Goal: Transaction & Acquisition: Book appointment/travel/reservation

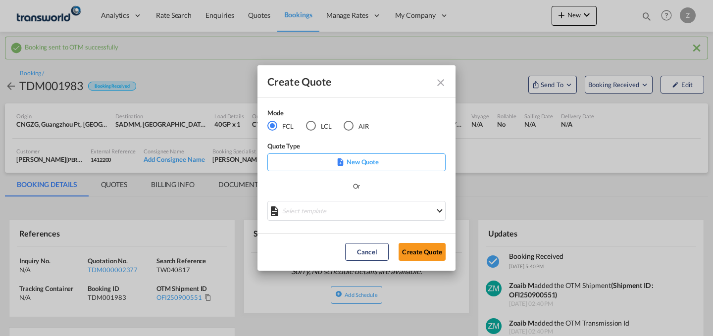
click at [362, 123] on md-radio-button "AIR" at bounding box center [356, 125] width 25 height 11
click at [425, 251] on button "Create Quote" at bounding box center [422, 252] width 47 height 18
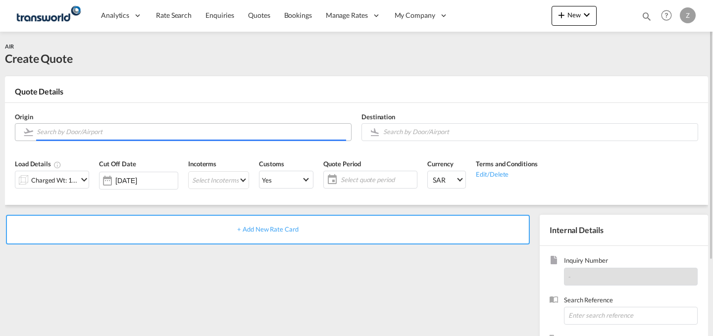
click at [262, 138] on input "Search by Door/Airport" at bounding box center [192, 131] width 310 height 17
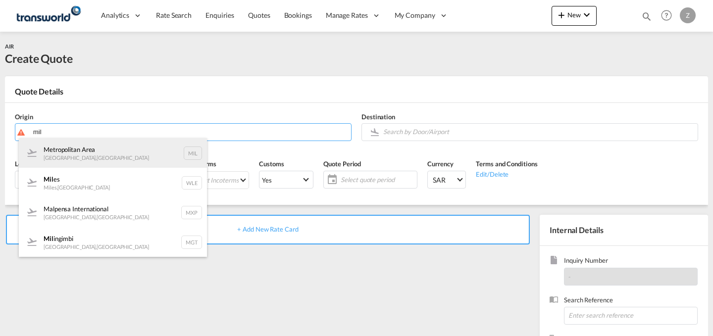
type input "mil"
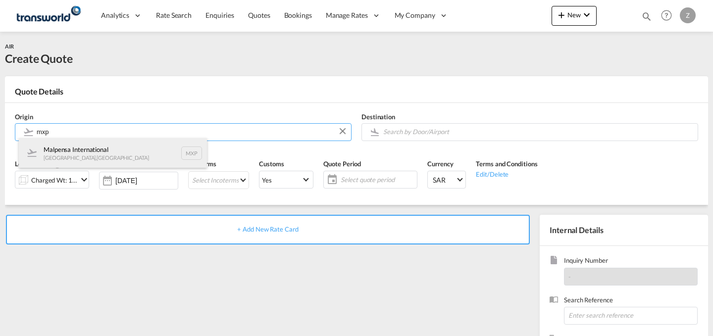
click at [78, 151] on div "Malpensa International [GEOGRAPHIC_DATA] , [GEOGRAPHIC_DATA] MXP" at bounding box center [113, 153] width 188 height 30
type input "Malpensa International, [GEOGRAPHIC_DATA], MXP"
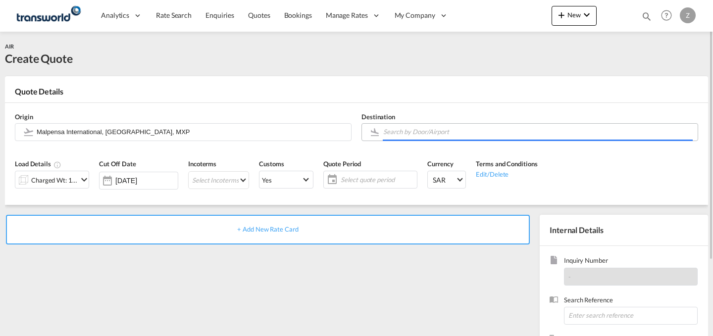
click at [450, 130] on input "Search by Door/Airport" at bounding box center [538, 131] width 310 height 17
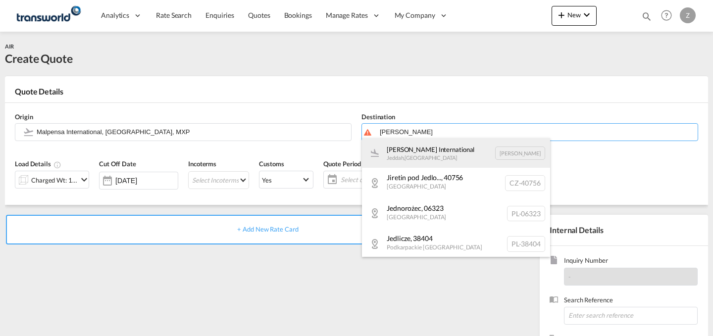
click at [436, 147] on div "[PERSON_NAME] International Jeddah , [GEOGRAPHIC_DATA] [PERSON_NAME]" at bounding box center [456, 153] width 188 height 30
type input "[PERSON_NAME] International, [PERSON_NAME], [PERSON_NAME]"
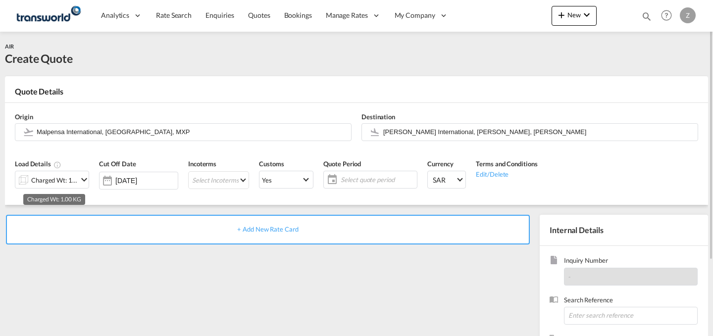
click at [71, 174] on div "Charged Wt: 1.00 KG" at bounding box center [54, 180] width 47 height 14
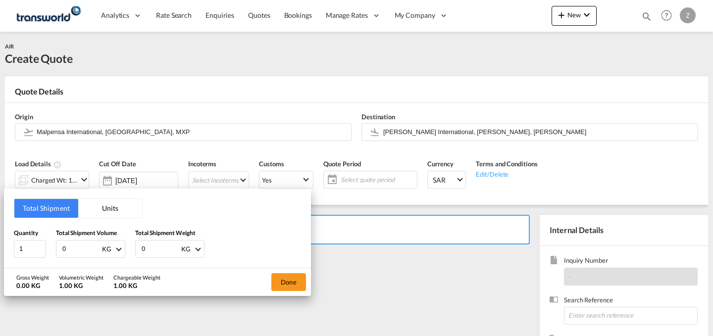
click at [163, 249] on input "0" at bounding box center [161, 249] width 40 height 17
type input "192"
click at [87, 250] on input "0" at bounding box center [81, 249] width 40 height 17
type input "192"
click at [279, 282] on button "Done" at bounding box center [289, 283] width 35 height 18
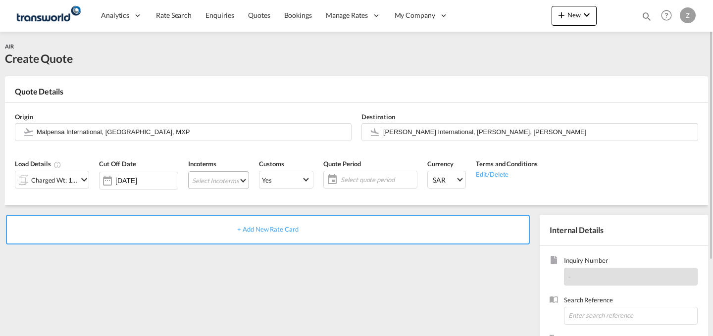
click at [218, 180] on md-select "Select Incoterms DPU - export Delivery at Place Unloaded DAP - import Delivered…" at bounding box center [218, 180] width 61 height 18
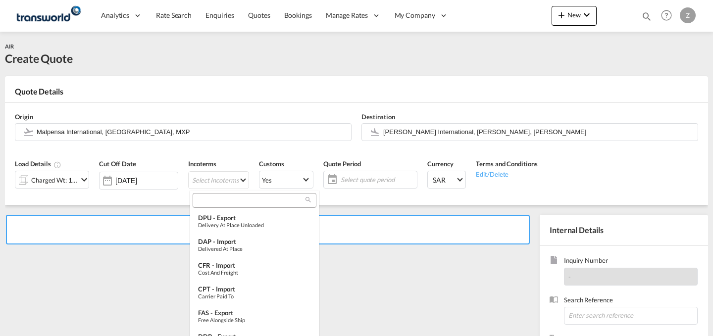
click at [258, 203] on input "search" at bounding box center [251, 200] width 110 height 9
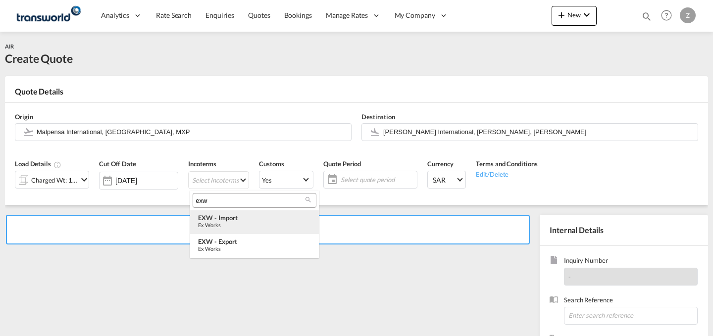
type input "exw"
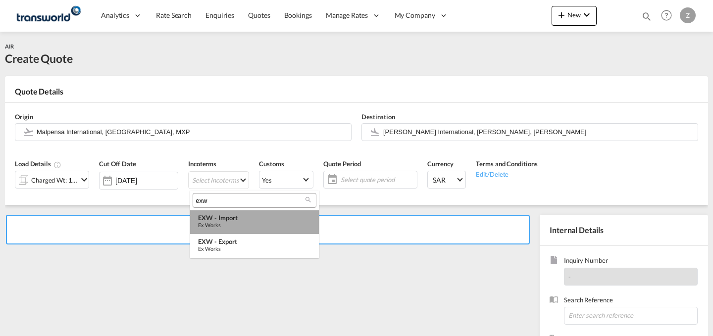
click at [251, 217] on div "EXW - import" at bounding box center [254, 218] width 113 height 8
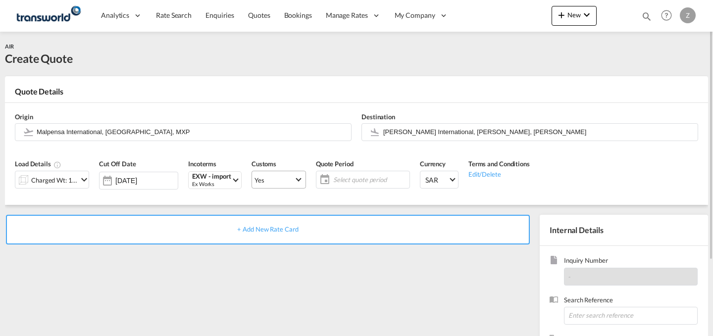
click at [300, 184] on md-select-value "Yes" at bounding box center [279, 180] width 54 height 14
click at [304, 213] on md-option "No" at bounding box center [280, 204] width 69 height 24
click at [304, 213] on div "+ Add New Rate Card Internal Details Inquiry Number - Search Reference Customer…" at bounding box center [357, 316] width 704 height 222
click at [294, 176] on span "Yes" at bounding box center [275, 180] width 40 height 9
click at [289, 205] on md-option "No" at bounding box center [280, 204] width 69 height 24
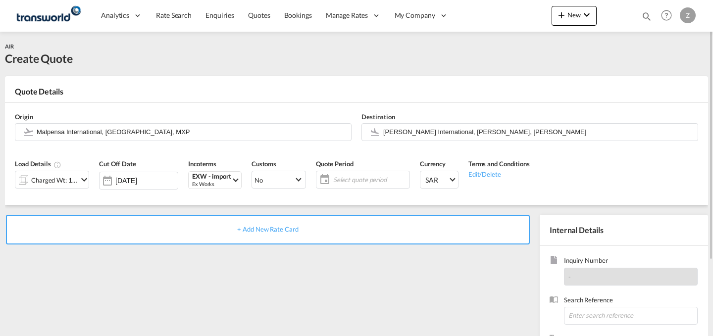
click at [382, 180] on span "Select quote period" at bounding box center [370, 179] width 74 height 9
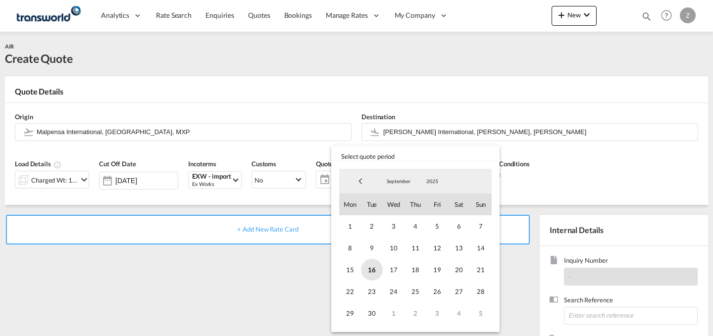
click at [369, 275] on span "16" at bounding box center [372, 270] width 22 height 22
click at [370, 319] on span "30" at bounding box center [372, 314] width 22 height 22
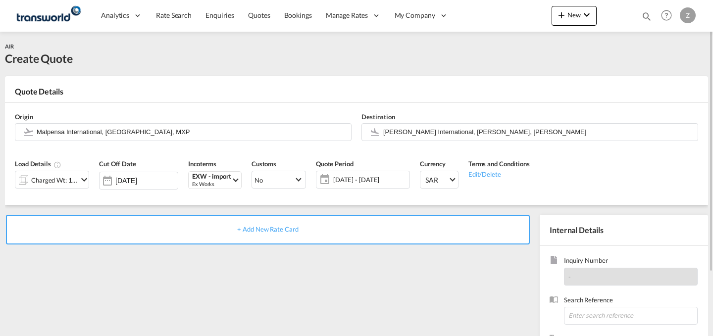
scroll to position [70, 0]
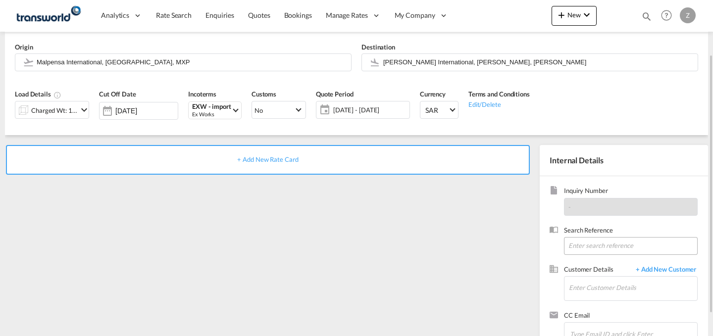
click at [590, 246] on input at bounding box center [631, 246] width 134 height 18
paste input "TW1409499"
type input "TW1409499"
click at [587, 282] on input "Enter Customer Details" at bounding box center [633, 288] width 128 height 22
type input "w"
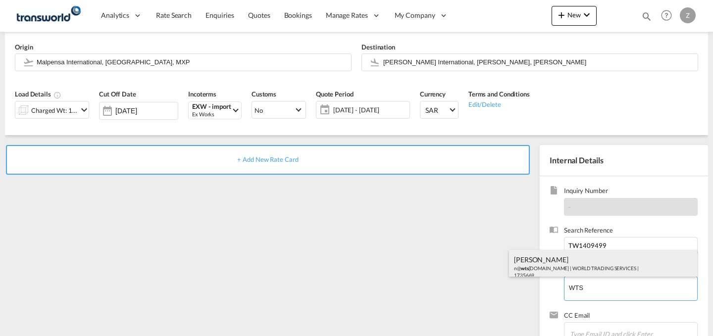
click at [585, 262] on div "[PERSON_NAME] n@ wts [DOMAIN_NAME] | WORLD TRADING SERVICES | 1735669" at bounding box center [603, 267] width 188 height 34
type input "WORLD TRADING SERVICES, [PERSON_NAME], n@[DOMAIN_NAME]"
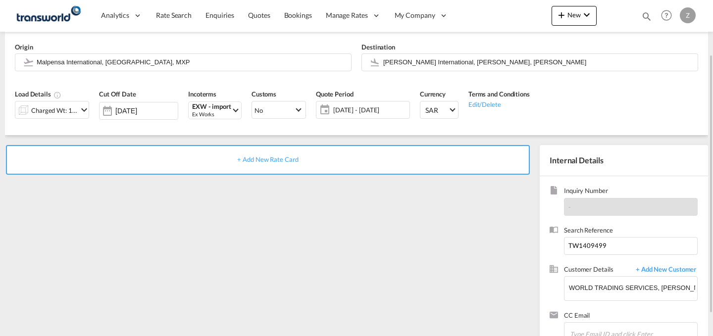
click at [436, 158] on div "+ Add New Rate Card" at bounding box center [268, 160] width 524 height 30
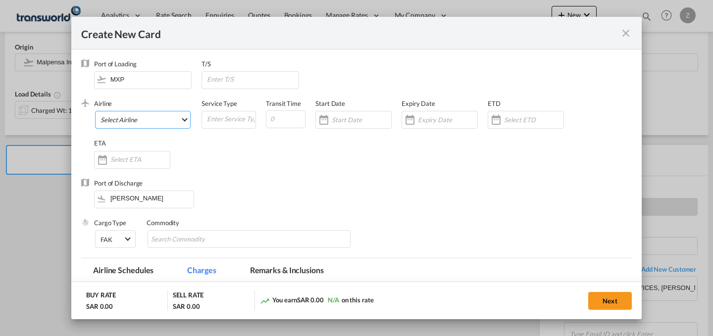
click at [171, 116] on md-select "Select Airline AIR EXPRESS S.A. (1166- / -) CMA CGM Air Cargo (1140-2C / -) DDW…" at bounding box center [143, 120] width 96 height 18
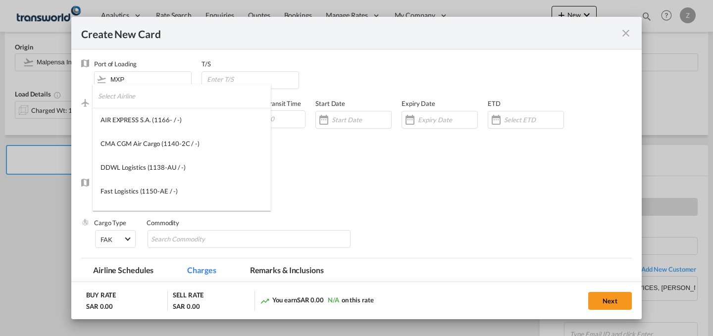
click at [181, 100] on input "search" at bounding box center [184, 96] width 173 height 24
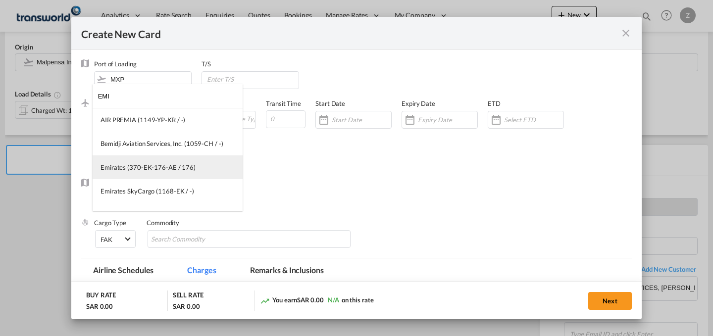
type input "EMI"
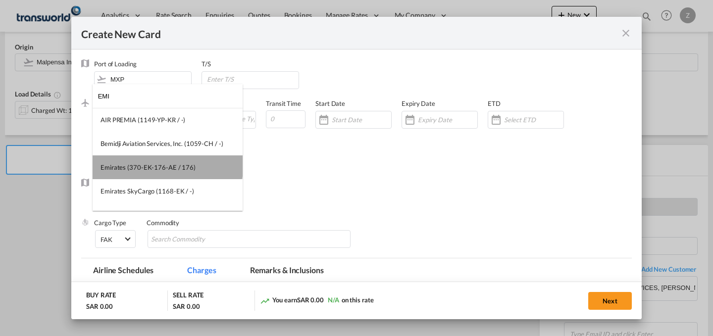
click at [167, 159] on md-option "Emirates (370-EK-176-AE / 176)" at bounding box center [168, 168] width 150 height 24
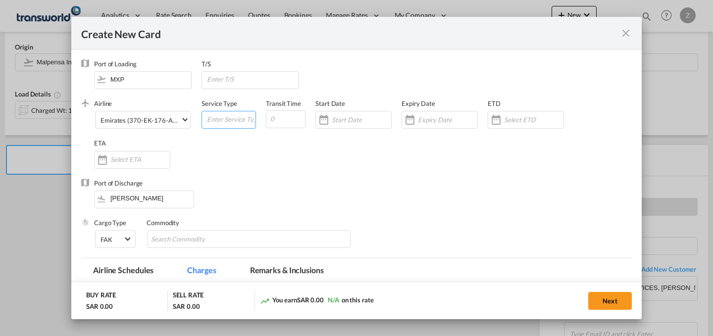
click at [231, 120] on input "Create New Card ..." at bounding box center [231, 118] width 50 height 15
type input "AIR"
type input "5"
click at [361, 124] on input "Create New Card ..." at bounding box center [361, 120] width 59 height 8
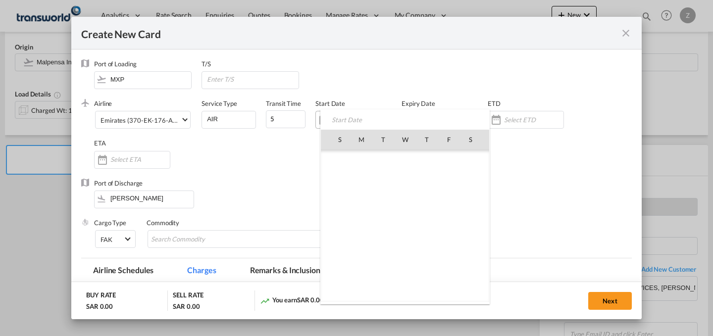
scroll to position [229515, 0]
click at [392, 232] on span "16" at bounding box center [383, 226] width 21 height 21
type input "[DATE]"
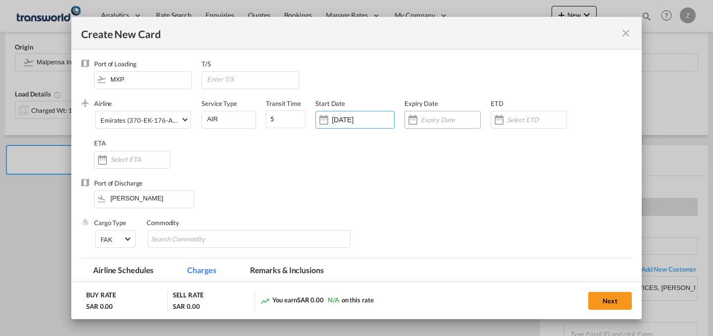
click at [440, 120] on input "Create New Card ..." at bounding box center [450, 120] width 59 height 8
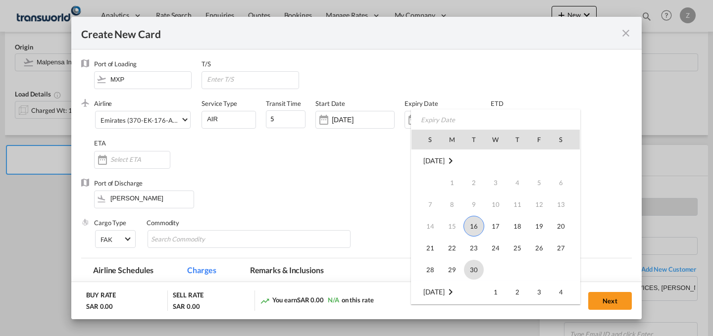
click at [467, 275] on span "30" at bounding box center [474, 270] width 20 height 20
type input "[DATE]"
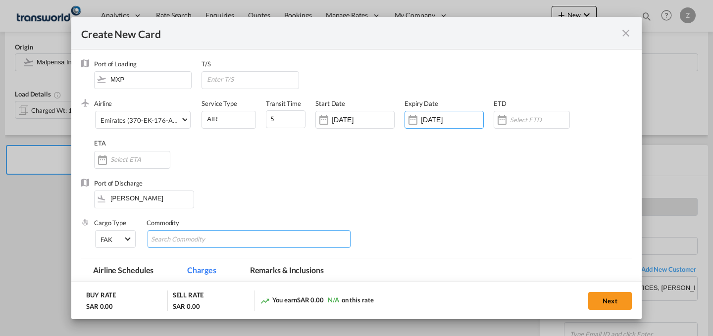
click at [182, 246] on input "Search Commodity" at bounding box center [196, 240] width 91 height 16
type input "GC"
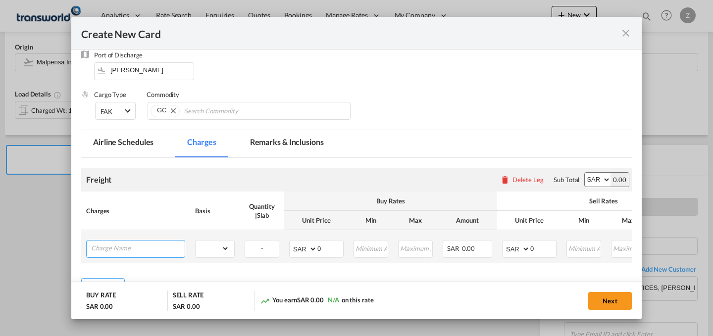
click at [172, 253] on input "Charge Name" at bounding box center [138, 248] width 94 height 15
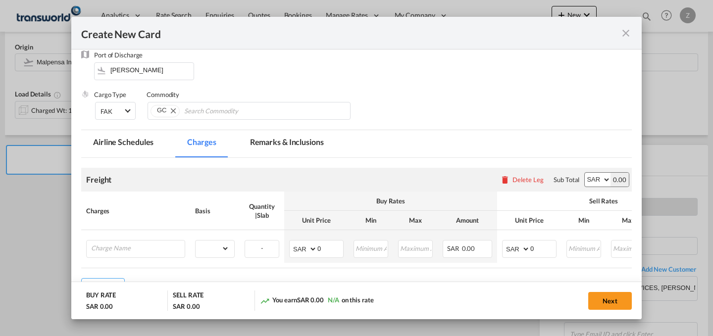
click at [591, 182] on select "AED AFN ALL AMD ANG AOA ARS AUD AWG AZN BAM BBD BDT BGN BHD BIF BMD BND BOB BRL…" at bounding box center [598, 180] width 26 height 14
select select "string:USD"
click at [585, 173] on select "AED AFN ALL AMD ANG AOA ARS AUD AWG AZN BAM BBD BDT BGN BHD BIF BMD BND BOB BRL…" at bounding box center [598, 180] width 26 height 14
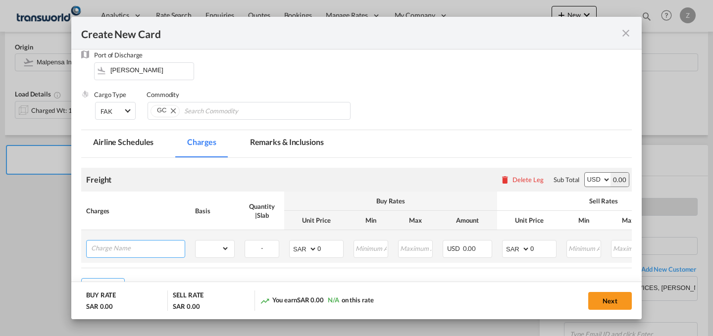
click at [177, 252] on input "Charge Name" at bounding box center [138, 248] width 94 height 15
type input "I"
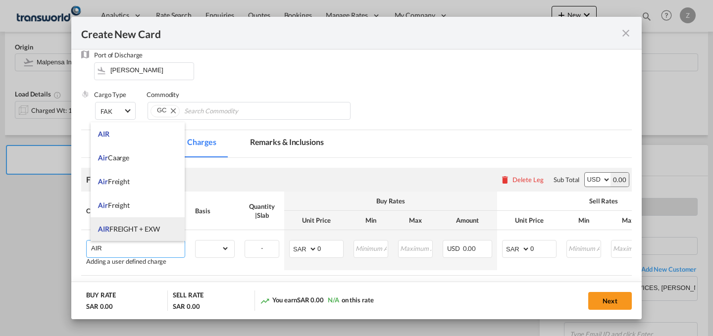
click at [147, 227] on span "AIR FREIGHT + EXW" at bounding box center [128, 229] width 61 height 8
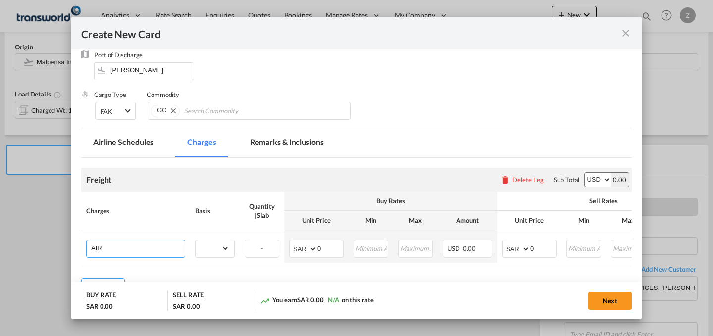
type input "AIR FREIGHT + EXW"
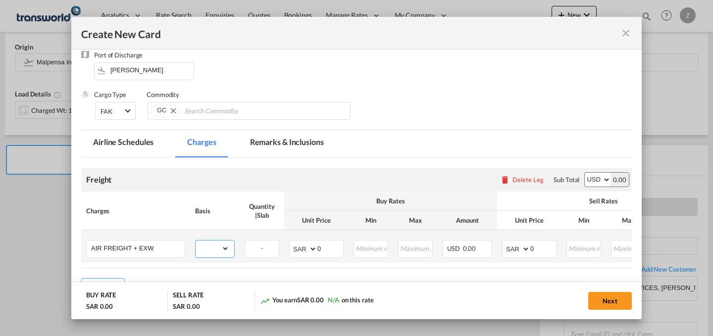
click at [218, 245] on select "gross_weight volumetric_weight per_shipment per_bl per_km % on air freight per_…" at bounding box center [213, 249] width 34 height 16
select select "per_shipment"
click at [196, 241] on select "gross_weight volumetric_weight per_shipment per_bl per_km % on air freight per_…" at bounding box center [213, 249] width 34 height 16
click at [512, 251] on select "AED AFN ALL AMD ANG AOA ARS AUD AWG AZN BAM BBD BDT BGN BHD BIF BMD BND BOB BRL…" at bounding box center [517, 249] width 26 height 14
click at [504, 242] on select "AED AFN ALL AMD ANG AOA ARS AUD AWG AZN BAM BBD BDT BGN BHD BIF BMD BND BOB BRL…" at bounding box center [517, 249] width 26 height 14
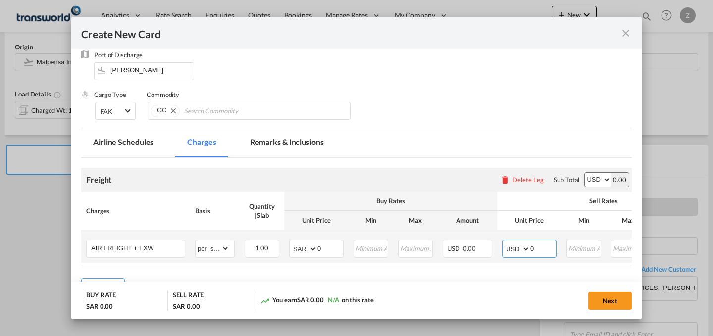
click at [515, 249] on select "AED AFN ALL AMD ANG AOA ARS AUD AWG AZN BAM BBD BDT BGN BHD BIF BMD BND BOB BRL…" at bounding box center [517, 249] width 26 height 14
select select "string:EUR"
click at [504, 242] on select "AED AFN ALL AMD ANG AOA ARS AUD AWG AZN BAM BBD BDT BGN BHD BIF BMD BND BOB BRL…" at bounding box center [517, 249] width 26 height 14
click at [303, 243] on select "AED AFN ALL AMD ANG AOA ARS AUD AWG AZN BAM BBD BDT BGN BHD BIF BMD BND BOB BRL…" at bounding box center [304, 249] width 26 height 14
click at [299, 251] on select "AED AFN ALL AMD ANG AOA ARS AUD AWG AZN BAM BBD BDT BGN BHD BIF BMD BND BOB BRL…" at bounding box center [304, 249] width 26 height 14
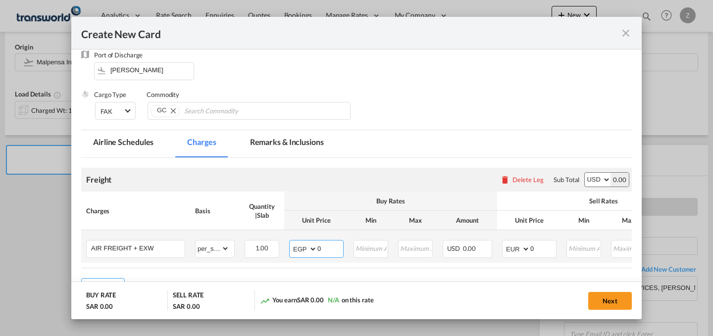
select select "string:EUR"
click at [549, 249] on input "0" at bounding box center [544, 248] width 26 height 15
click at [331, 246] on input "0" at bounding box center [331, 248] width 26 height 15
type input "1800"
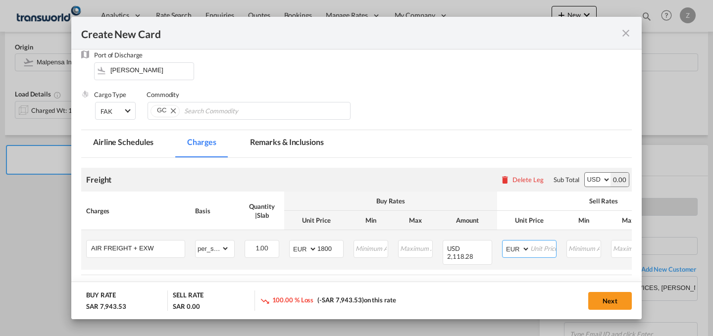
click at [519, 250] on select "AED AFN ALL AMD ANG AOA ARS AUD AWG AZN BAM BBD BDT BGN BHD BIF BMD BND BOB BRL…" at bounding box center [517, 249] width 26 height 14
select select "string:SAR"
click at [504, 242] on select "AED AFN ALL AMD ANG AOA ARS AUD AWG AZN BAM BBD BDT BGN BHD BIF BMD BND BOB BRL…" at bounding box center [517, 249] width 26 height 14
select select "string:SAR"
click at [535, 247] on input "Create New Card ..." at bounding box center [544, 248] width 26 height 15
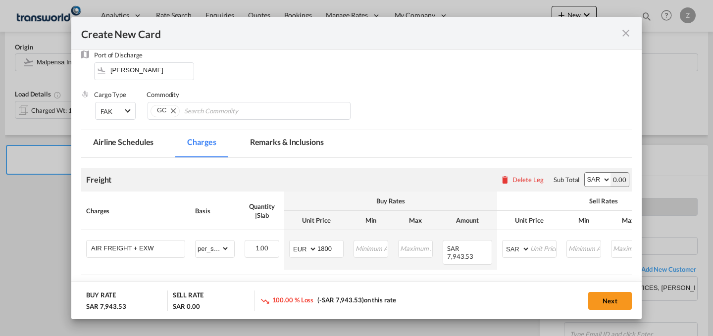
click at [618, 176] on div "0.00" at bounding box center [620, 180] width 18 height 14
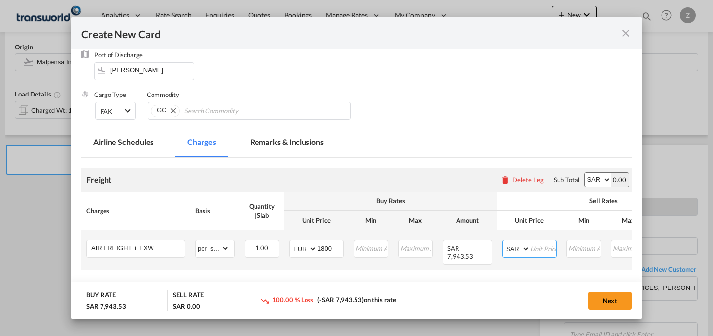
click at [534, 250] on input "Create New Card ..." at bounding box center [544, 248] width 26 height 15
type input "1800"
click at [335, 243] on input "1800" at bounding box center [331, 248] width 26 height 15
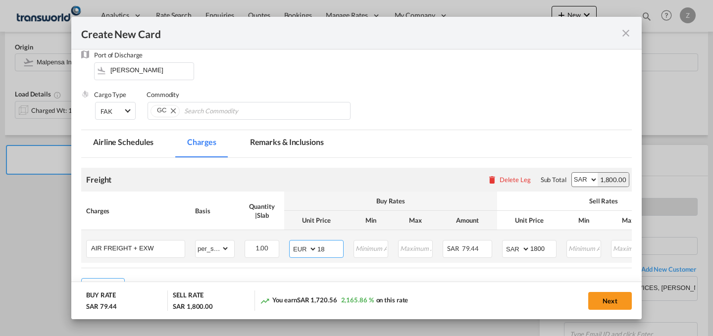
type input "1"
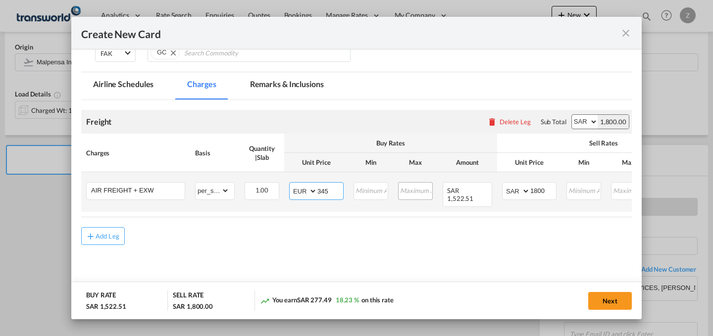
scroll to position [187, 0]
type input "345"
click at [335, 193] on input "345" at bounding box center [331, 189] width 26 height 15
click at [302, 189] on select "AED AFN ALL AMD ANG AOA ARS AUD AWG AZN BAM BBD BDT BGN BHD BIF BMD BND BOB BRL…" at bounding box center [304, 191] width 26 height 14
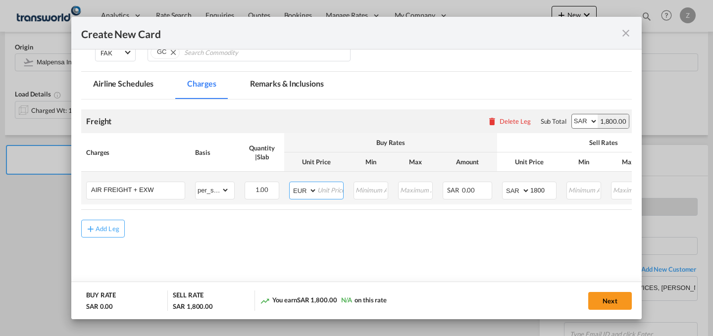
select select "string:SAR"
click at [291, 184] on select "AED AFN ALL AMD ANG AOA ARS AUD AWG AZN BAM BBD BDT BGN BHD BIF BMD BND BOB BRL…" at bounding box center [304, 191] width 26 height 14
click at [327, 193] on input "Create New Card ..." at bounding box center [331, 189] width 26 height 15
click at [321, 189] on input "Create New Card ..." at bounding box center [331, 189] width 26 height 15
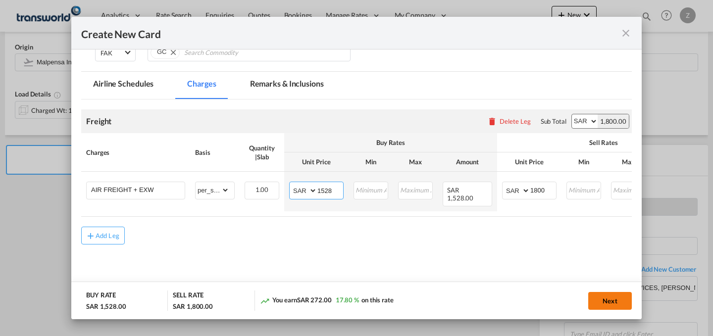
type input "1528"
click at [611, 299] on button "Next" at bounding box center [611, 301] width 44 height 18
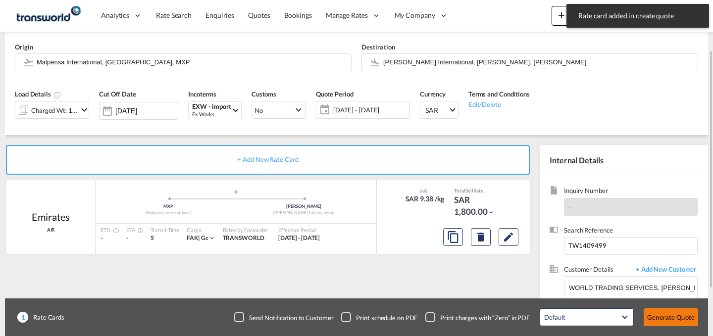
click at [675, 314] on button "Generate Quote" at bounding box center [671, 318] width 55 height 18
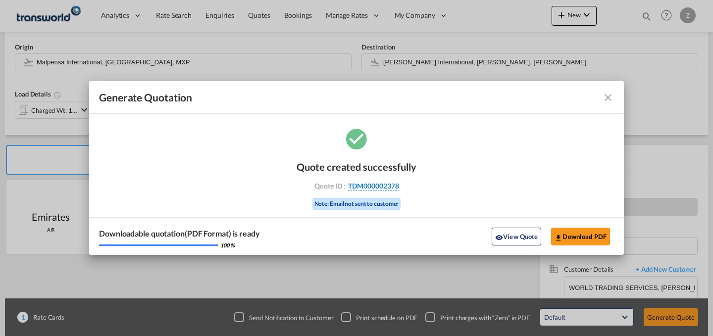
click at [394, 190] on span "TDM000002378" at bounding box center [373, 186] width 51 height 9
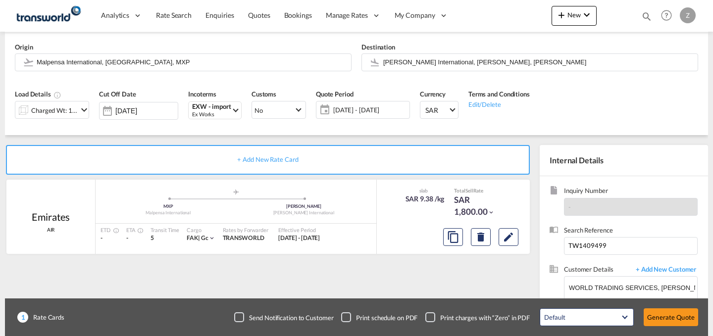
click at [394, 190] on div "Quote created successfully Quote ID : TDM000002378 Note: Email not sent to cust…" at bounding box center [357, 179] width 268 height 64
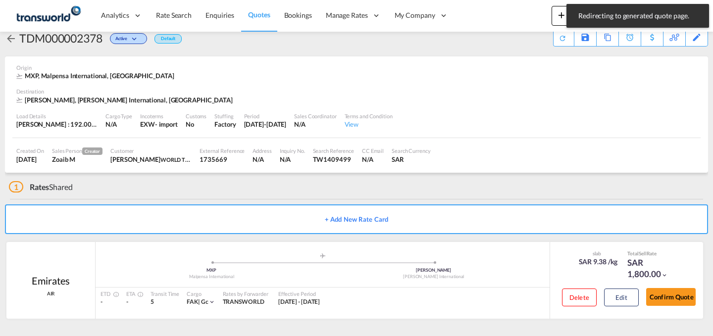
scroll to position [19, 0]
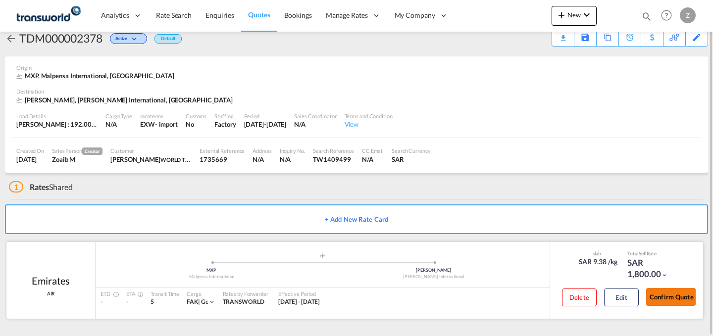
click at [667, 293] on button "Confirm Quote" at bounding box center [672, 297] width 50 height 18
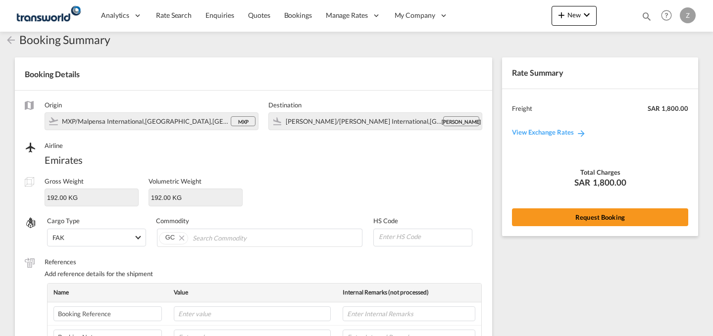
scroll to position [331, 0]
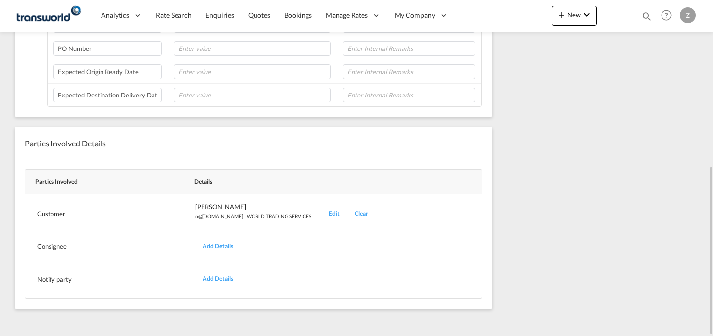
click at [322, 217] on div "Edit" at bounding box center [335, 214] width 26 height 23
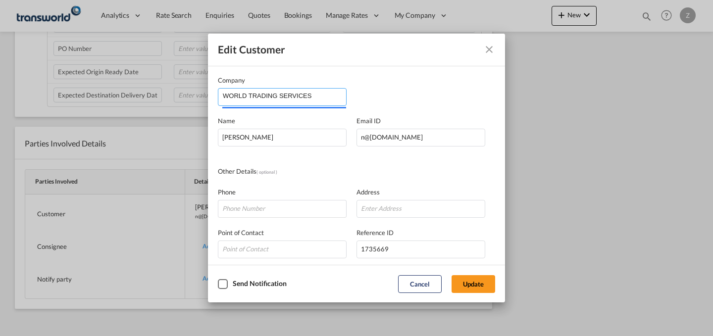
drag, startPoint x: 336, startPoint y: 91, endPoint x: 75, endPoint y: 94, distance: 261.1
click at [75, 94] on div "Edit Customer Company WORLD TRADING SERVICES Name [PERSON_NAME] Email ID [EMAIL…" at bounding box center [356, 168] width 713 height 336
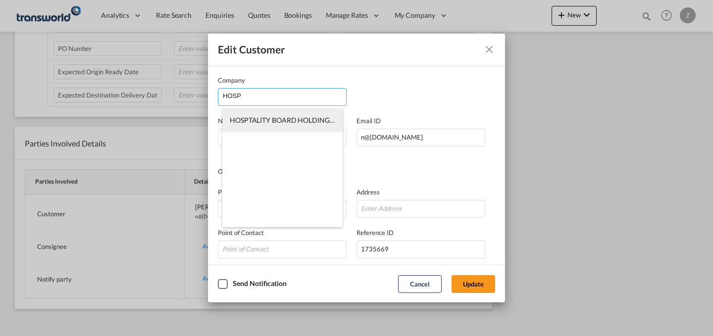
click at [251, 120] on span "HOSPTALITY BOARD HOLDING CO" at bounding box center [285, 120] width 111 height 8
type input "HOSPTALITY BOARD HOLDING CO"
type input "[EMAIL_ADDRESS][DOMAIN_NAME]"
type input "564684288"
type input "1287080"
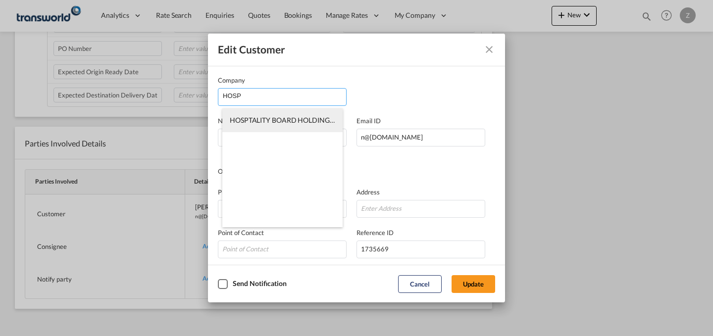
type input "32241"
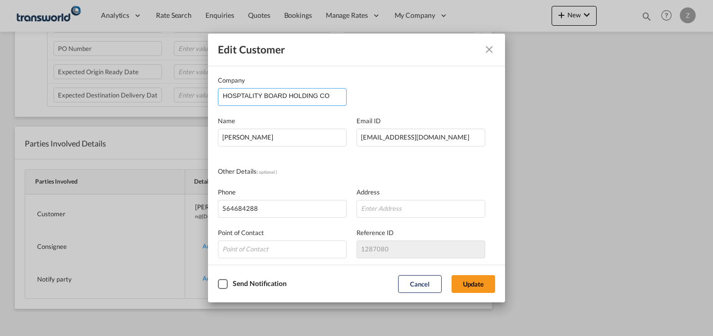
type input "HOSPTALITY BOARD HOLDING C"
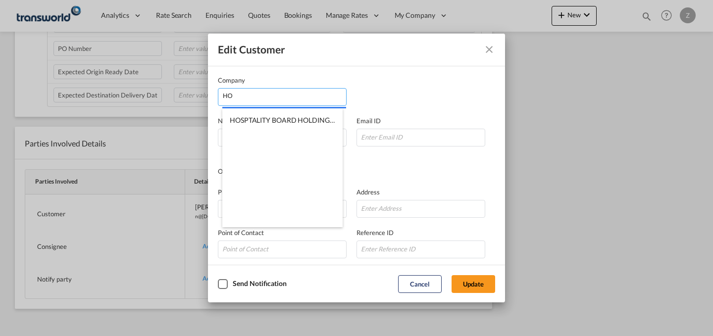
type input "H"
type input "B"
type input "HOS"
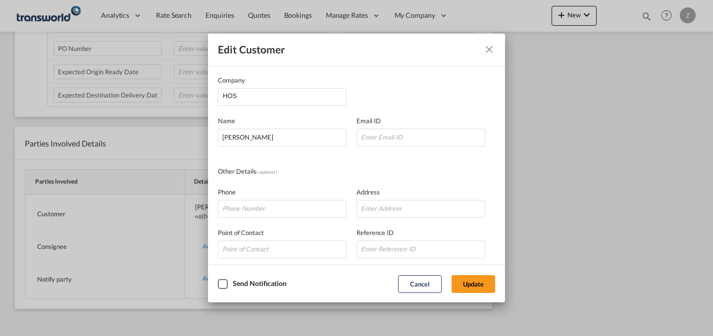
click at [488, 52] on md-icon "Close dialog" at bounding box center [490, 50] width 12 height 12
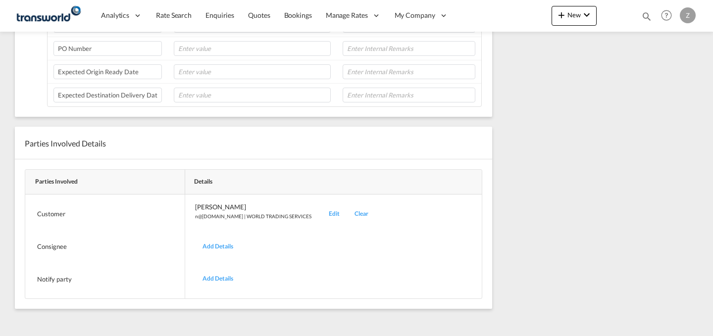
scroll to position [0, 0]
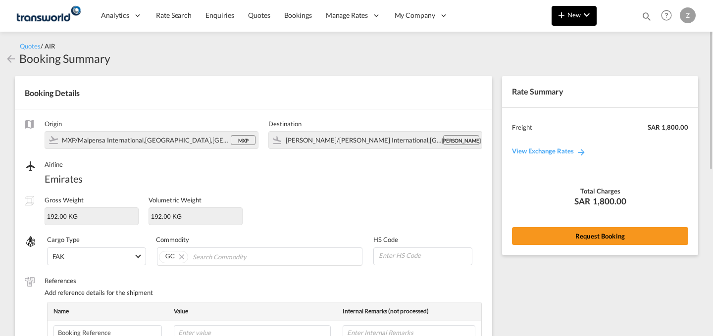
click at [573, 15] on span "New" at bounding box center [574, 15] width 37 height 8
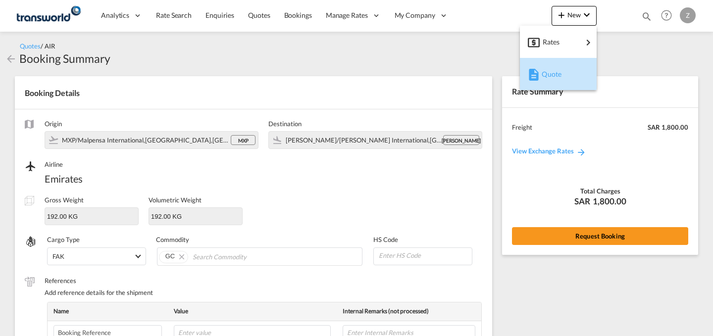
click at [547, 65] on span "Quote" at bounding box center [547, 74] width 11 height 20
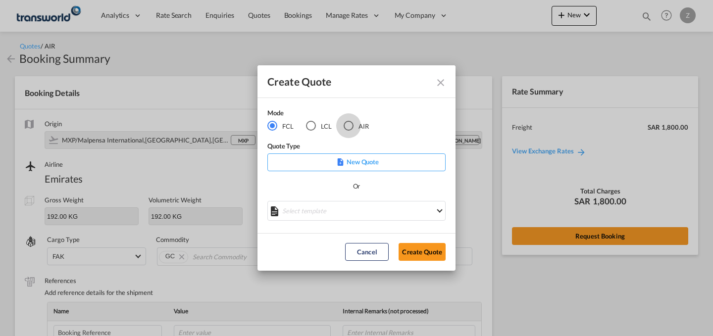
click at [352, 127] on div "AIR" at bounding box center [349, 126] width 10 height 10
click at [279, 126] on md-radio-button "FCL" at bounding box center [281, 125] width 26 height 11
click at [419, 250] on button "Create Quote" at bounding box center [422, 252] width 47 height 18
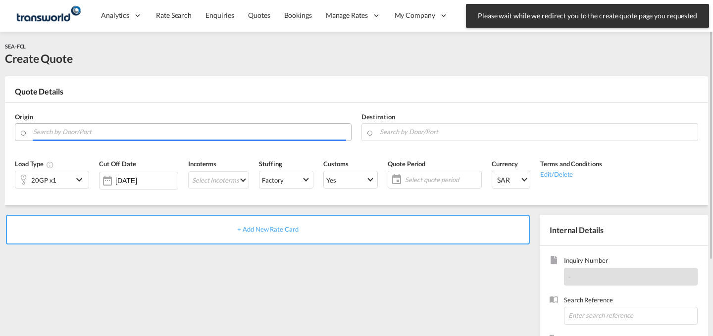
click at [287, 130] on input "Search by Door/Port" at bounding box center [189, 131] width 313 height 17
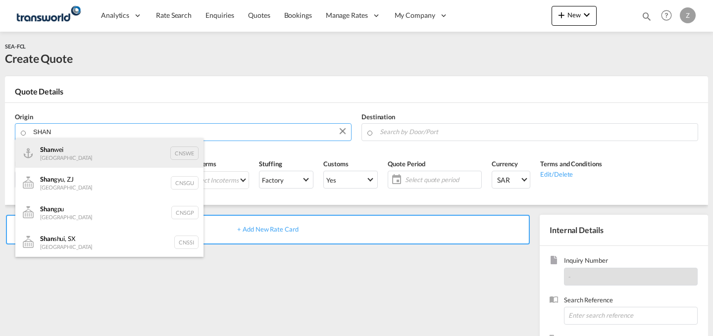
type input "SHAN"
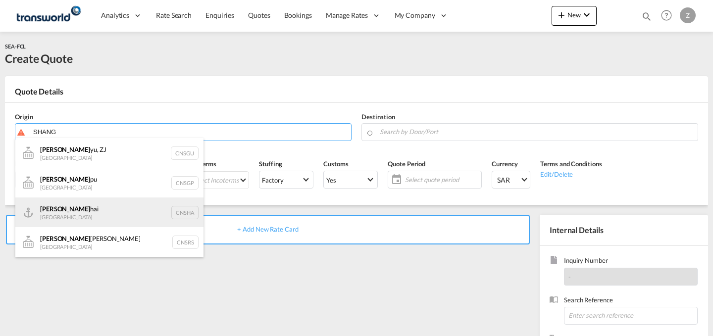
click at [131, 211] on div "Shang hai China CNSHA" at bounding box center [109, 213] width 188 height 30
type input "[GEOGRAPHIC_DATA], [GEOGRAPHIC_DATA]"
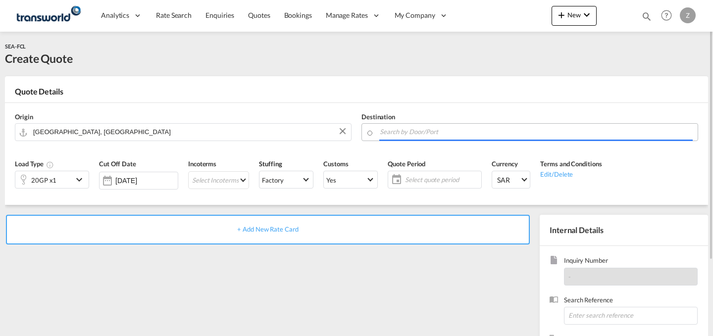
click at [420, 130] on input "Search by Door/Port" at bounding box center [536, 131] width 313 height 17
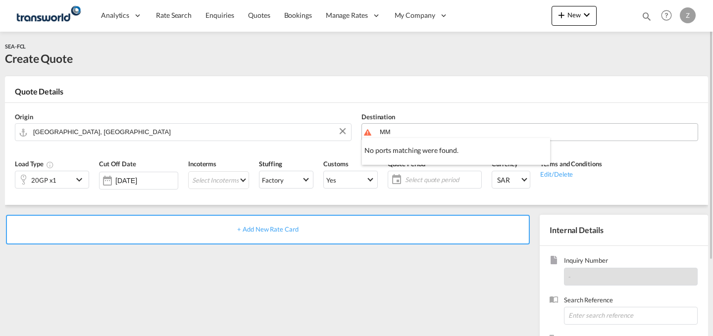
type input "M"
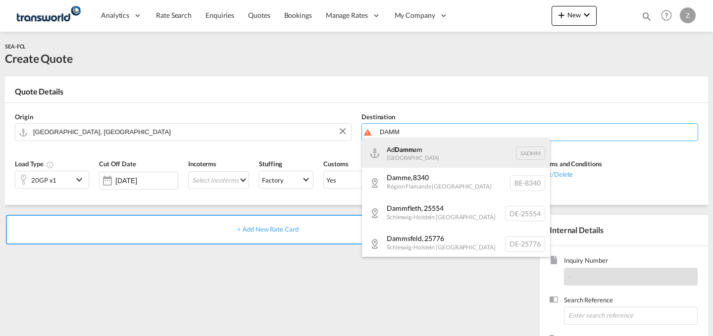
click at [418, 159] on div "Ad Damm am [GEOGRAPHIC_DATA] [GEOGRAPHIC_DATA]" at bounding box center [456, 153] width 188 height 30
type input "Ad Dammam, SADMM"
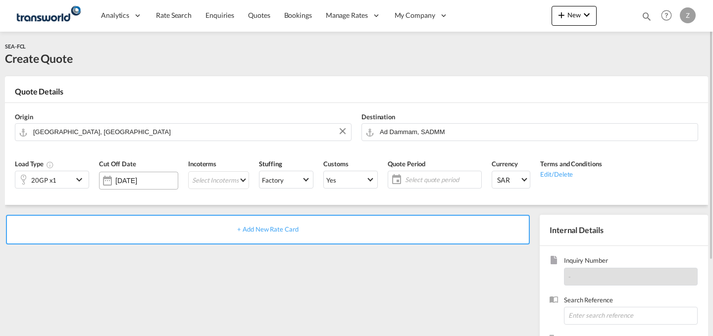
click at [132, 176] on div "[DATE]" at bounding box center [146, 180] width 62 height 9
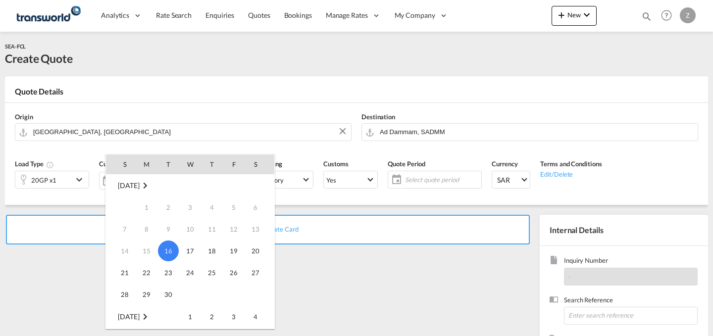
click at [309, 187] on div at bounding box center [356, 168] width 713 height 336
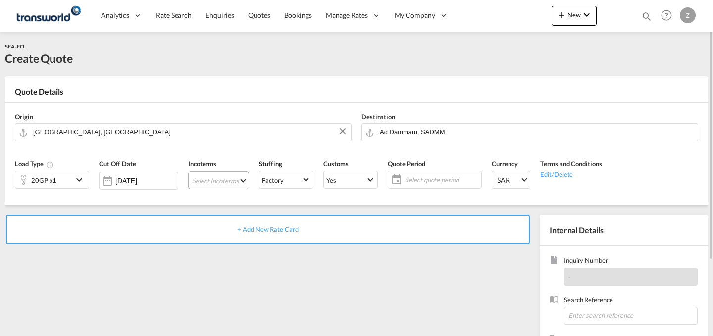
click at [240, 181] on md-select "Select Incoterms DPU - export Delivery at Place Unloaded DAP - import Delivered…" at bounding box center [218, 180] width 61 height 18
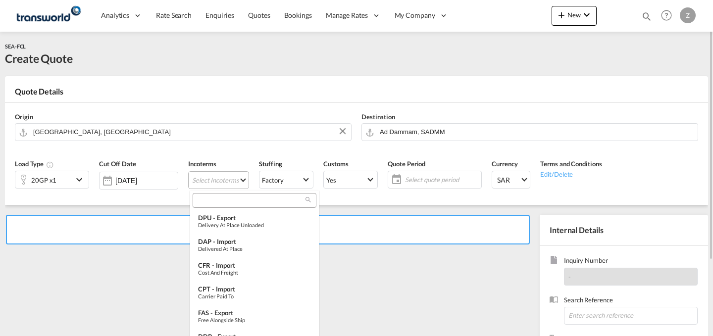
type md-option "[object Object]"
click at [227, 200] on input "search" at bounding box center [251, 200] width 110 height 9
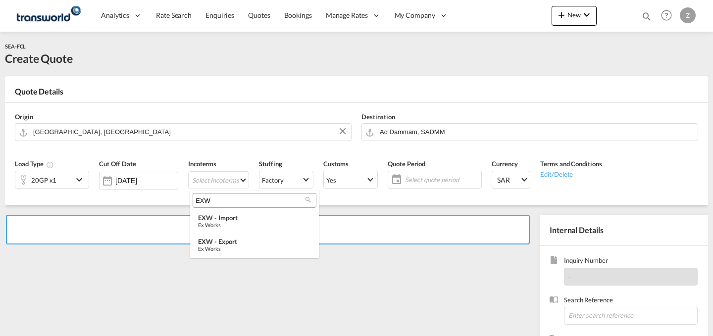
type input "EXW"
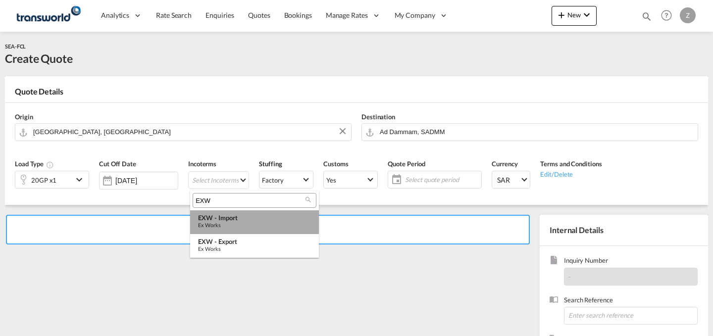
click at [227, 221] on div "EXW - import" at bounding box center [254, 218] width 113 height 8
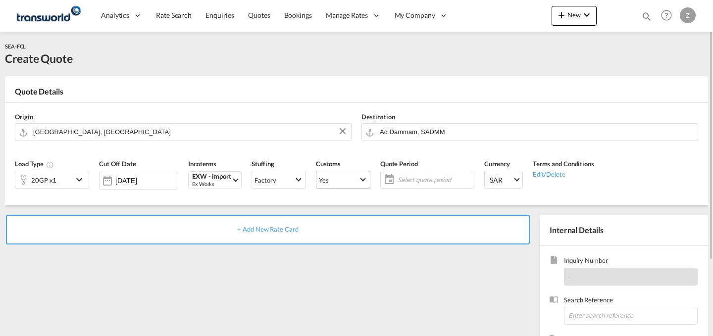
click at [344, 180] on span "Yes" at bounding box center [339, 180] width 40 height 9
click at [335, 201] on md-option "No" at bounding box center [344, 204] width 69 height 24
click at [357, 177] on span "Yes" at bounding box center [339, 180] width 40 height 9
click at [352, 202] on md-option "No" at bounding box center [344, 204] width 69 height 24
click at [427, 182] on span "Select quote period" at bounding box center [435, 179] width 74 height 9
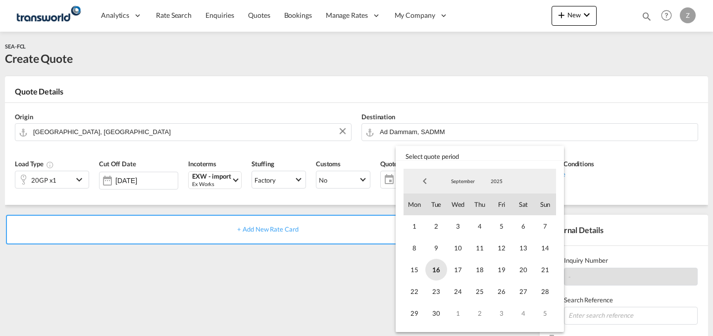
click at [440, 265] on span "16" at bounding box center [437, 270] width 22 height 22
click at [439, 309] on span "30" at bounding box center [437, 314] width 22 height 22
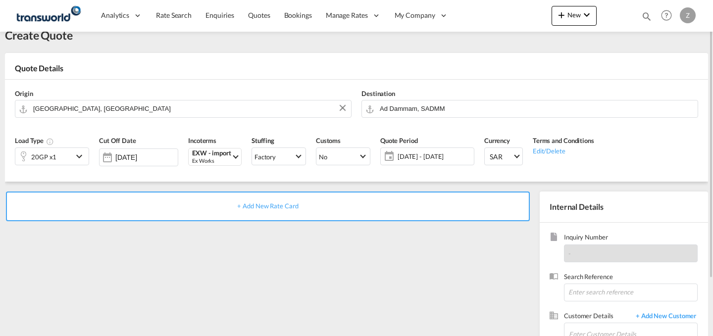
scroll to position [24, 0]
click at [607, 289] on input at bounding box center [631, 292] width 134 height 18
paste input "TW1509514"
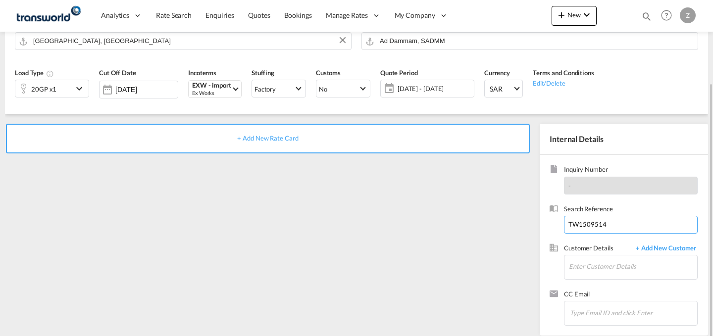
scroll to position [98, 0]
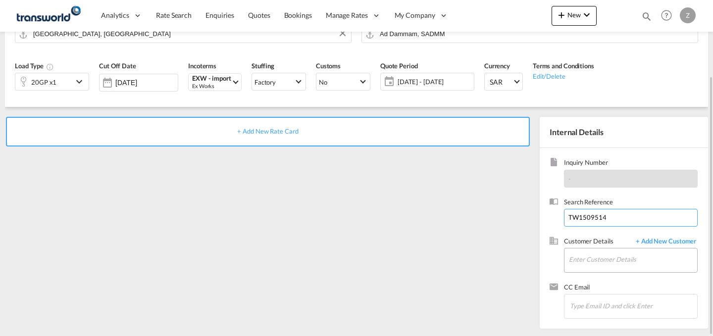
type input "TW1509514"
click at [597, 262] on input "Enter Customer Details" at bounding box center [633, 260] width 128 height 22
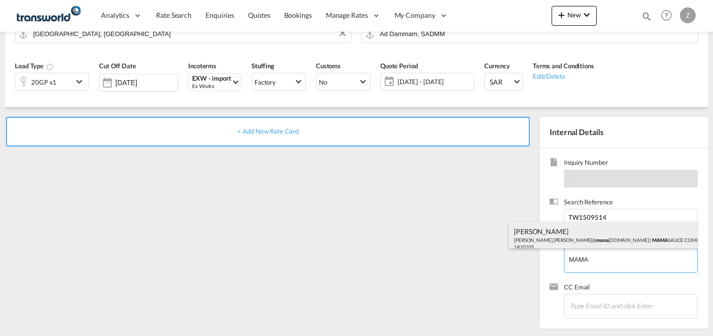
click at [604, 238] on div "[PERSON_NAME].[PERSON_NAME]@ mama [DOMAIN_NAME] | MAMA SAUCE COMPANY FOR FOOD I…" at bounding box center [603, 239] width 188 height 34
type input "MAMA SAUCE COMPANY FOR FOOD INDUSTRIES, [PERSON_NAME], [PERSON_NAME][EMAIL_ADDR…"
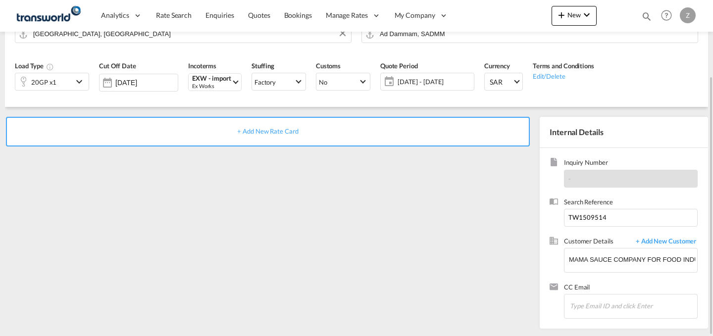
click at [375, 137] on div "+ Add New Rate Card" at bounding box center [268, 132] width 524 height 30
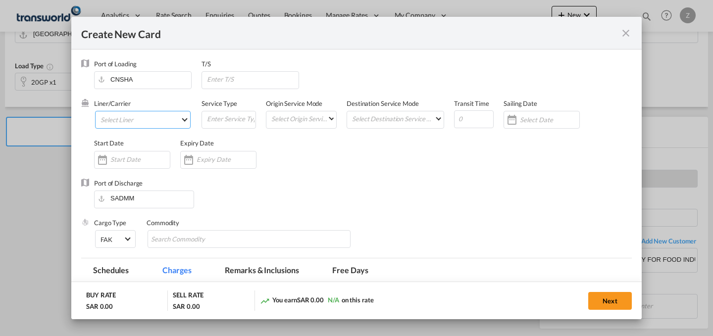
click at [178, 121] on md-select "Select Liner 2HM LOGISTICS D.O.O 2HM LOGISTICS D.O.O. / TWKS-KOPER 3P LOGISTICS…" at bounding box center [143, 120] width 96 height 18
type input "Basic Ocean Freight"
select select "per equipment"
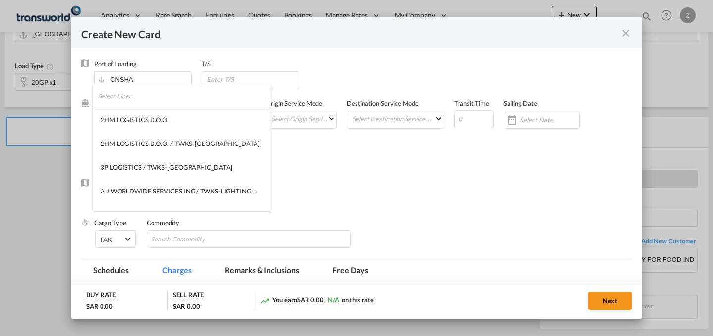
click at [197, 102] on input "search" at bounding box center [184, 96] width 173 height 24
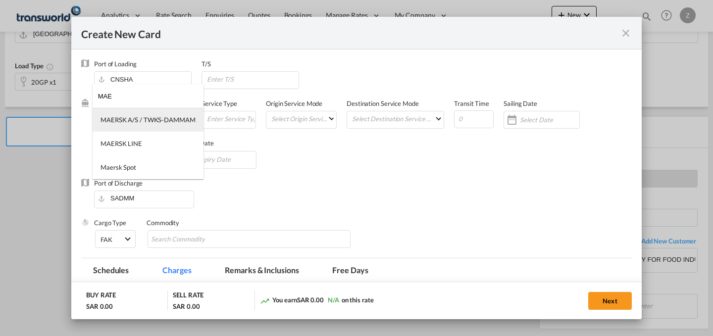
type input "MAE"
click at [174, 113] on md-option "MAERSK A/S / TWKS-DAMMAM" at bounding box center [148, 120] width 111 height 24
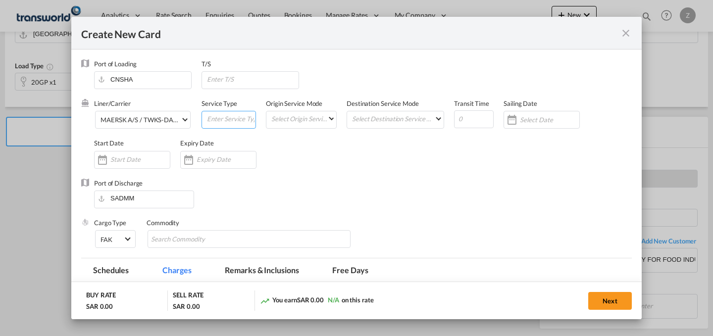
click at [227, 117] on input "Create New Card ..." at bounding box center [231, 118] width 50 height 15
type input "FCL"
click at [279, 117] on md-select "Select Origin Service Mode SD [GEOGRAPHIC_DATA]" at bounding box center [304, 118] width 66 height 14
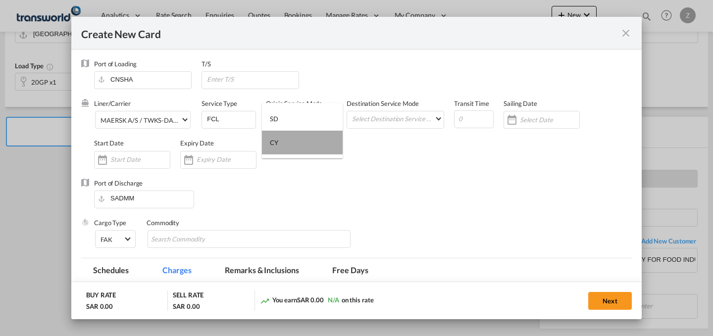
click at [291, 141] on md-option "CY" at bounding box center [302, 143] width 81 height 24
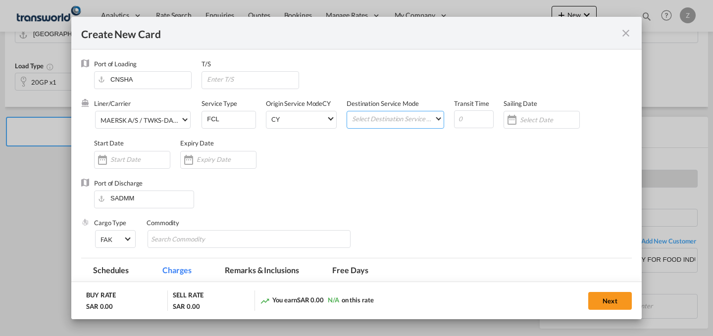
click at [378, 119] on md-select "Select Destination Service Mode SD [GEOGRAPHIC_DATA]" at bounding box center [397, 118] width 93 height 14
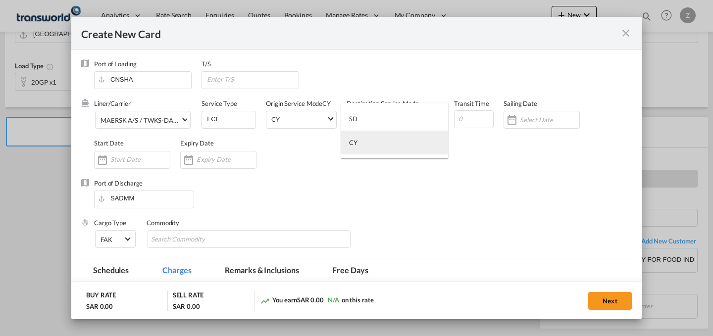
click at [378, 142] on md-option "CY" at bounding box center [394, 143] width 107 height 24
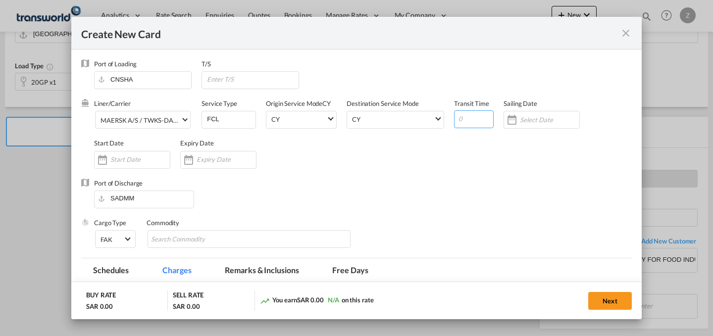
click at [469, 121] on input "Create New Card ..." at bounding box center [474, 119] width 40 height 18
type input "23"
click at [202, 232] on input "Chips input." at bounding box center [196, 240] width 91 height 16
click at [125, 156] on input "Create New Card ..." at bounding box center [139, 160] width 59 height 8
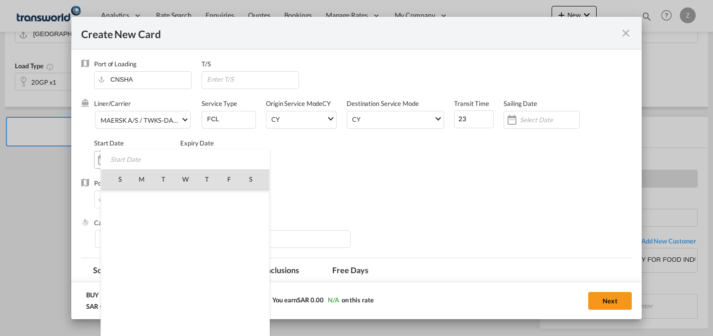
scroll to position [229515, 0]
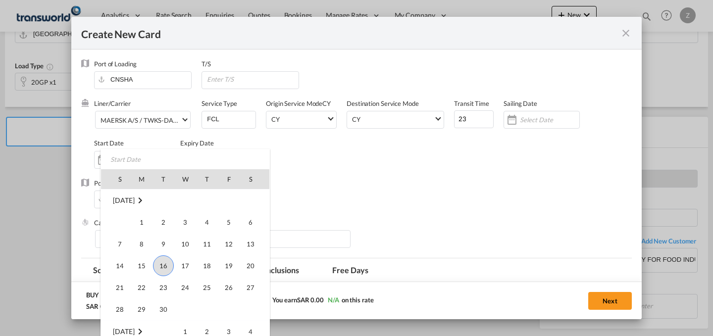
click at [154, 260] on td "16" at bounding box center [164, 266] width 22 height 22
type input "[DATE]"
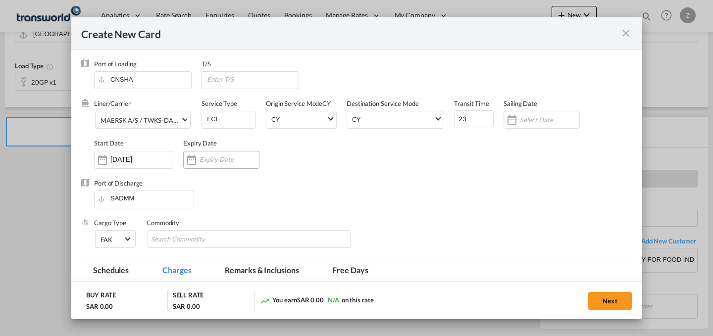
click at [208, 164] on div "Create New Card ..." at bounding box center [229, 159] width 59 height 9
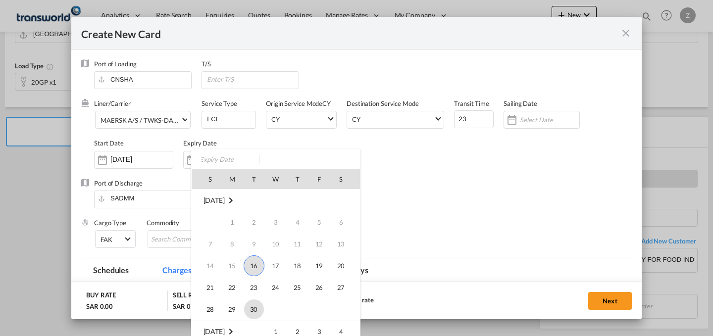
click at [255, 314] on span "30" at bounding box center [254, 310] width 20 height 20
type input "[DATE]"
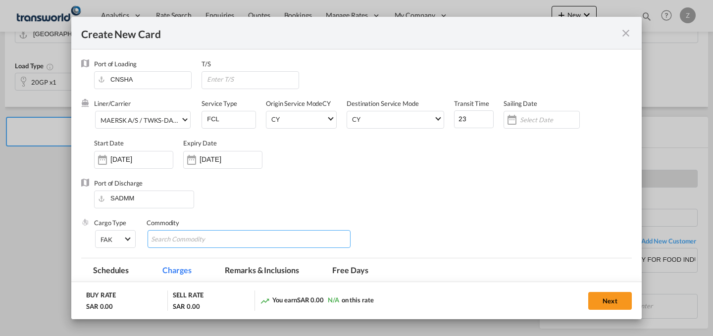
click at [272, 242] on md-chips-wrap "Chips container with autocompletion. Enter the text area, type text to search, …" at bounding box center [249, 239] width 203 height 18
type input "GC"
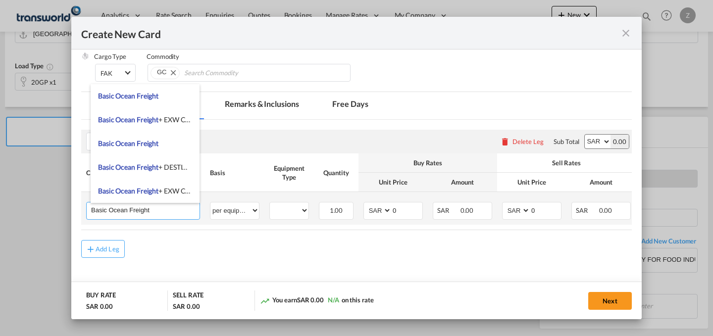
click at [186, 209] on input "Basic Ocean Freight" at bounding box center [145, 210] width 109 height 15
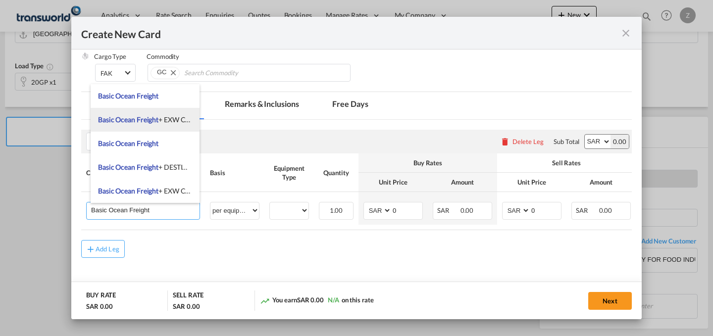
click at [170, 117] on span "Basic Ocean Freight + EXW Charges" at bounding box center [152, 119] width 108 height 8
type input "Basic Ocean Freight + EXW Charges"
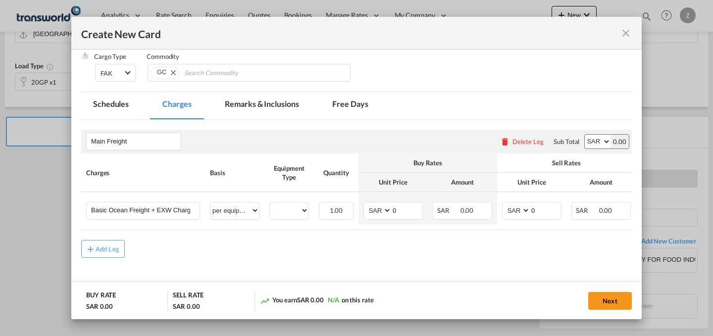
click at [590, 143] on select "AED AFN ALL AMD ANG AOA ARS AUD AWG AZN BAM BBD BDT BGN BHD BIF BMD BND BOB BRL…" at bounding box center [598, 142] width 26 height 14
select select "string:USD"
click at [585, 135] on select "AED AFN ALL AMD ANG AOA ARS AUD AWG AZN BAM BBD BDT BGN BHD BIF BMD BND BOB BRL…" at bounding box center [598, 142] width 26 height 14
click at [292, 218] on select "20GP" at bounding box center [289, 210] width 39 height 13
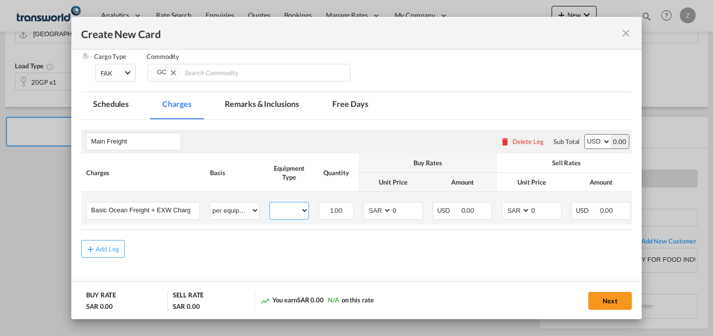
select select "20GP"
click at [270, 204] on select "20GP" at bounding box center [289, 210] width 39 height 13
click at [380, 207] on select "AED AFN ALL AMD ANG AOA ARS AUD AWG AZN BAM BBD BDT BGN BHD BIF BMD BND BOB BRL…" at bounding box center [379, 210] width 26 height 13
select select "string:USD"
click at [366, 204] on select "AED AFN ALL AMD ANG AOA ARS AUD AWG AZN BAM BBD BDT BGN BHD BIF BMD BND BOB BRL…" at bounding box center [379, 210] width 26 height 13
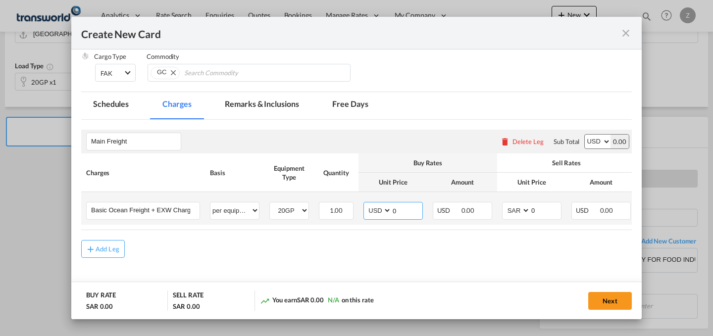
click at [404, 212] on input "0" at bounding box center [407, 210] width 31 height 15
click at [556, 205] on input "0" at bounding box center [546, 210] width 31 height 15
click at [515, 211] on select "AED AFN ALL AMD ANG AOA ARS AUD AWG AZN BAM BBD BDT BGN BHD BIF BMD BND BOB BRL…" at bounding box center [517, 210] width 26 height 13
select select "string:USD"
click at [504, 204] on select "AED AFN ALL AMD ANG AOA ARS AUD AWG AZN BAM BBD BDT BGN BHD BIF BMD BND BOB BRL…" at bounding box center [517, 210] width 26 height 13
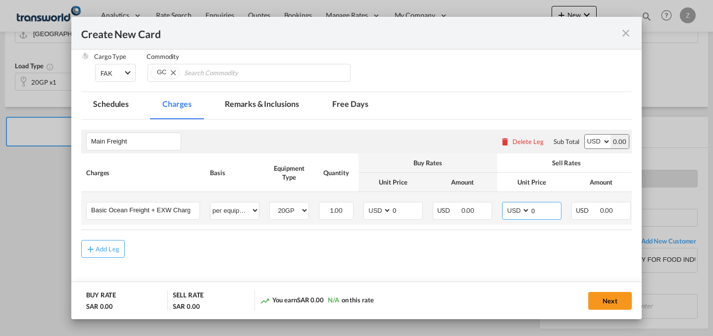
click at [536, 210] on input "0" at bounding box center [546, 210] width 31 height 15
click at [549, 213] on input "15" at bounding box center [546, 210] width 31 height 15
type input "1565"
click at [396, 209] on input "0" at bounding box center [407, 210] width 31 height 15
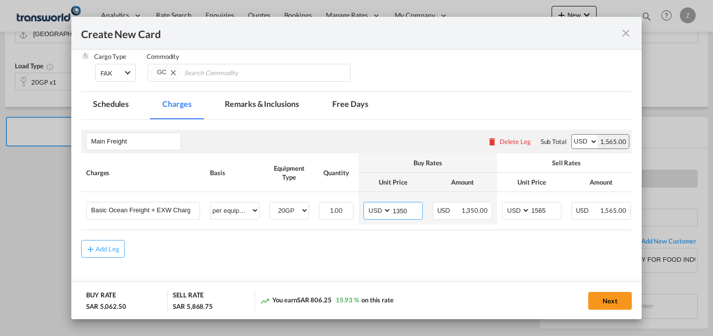
type input "1350"
click at [580, 295] on div "Next" at bounding box center [528, 301] width 209 height 20
click at [611, 301] on button "Next" at bounding box center [611, 301] width 44 height 18
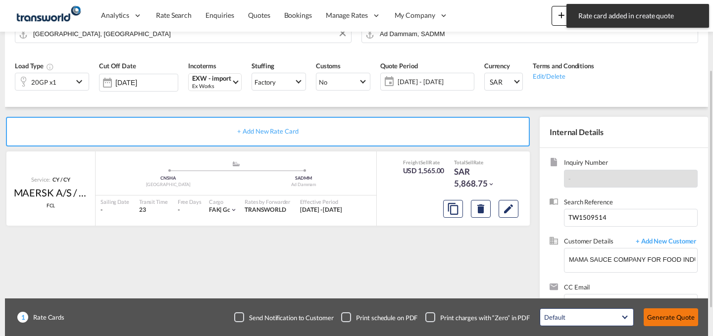
click at [668, 318] on button "Generate Quote" at bounding box center [671, 318] width 55 height 18
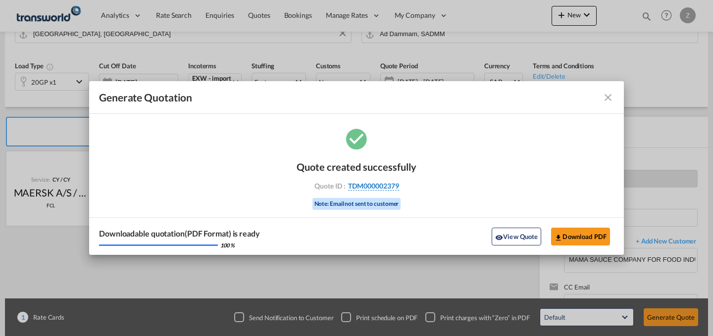
click at [368, 183] on span "TDM000002379" at bounding box center [373, 186] width 51 height 9
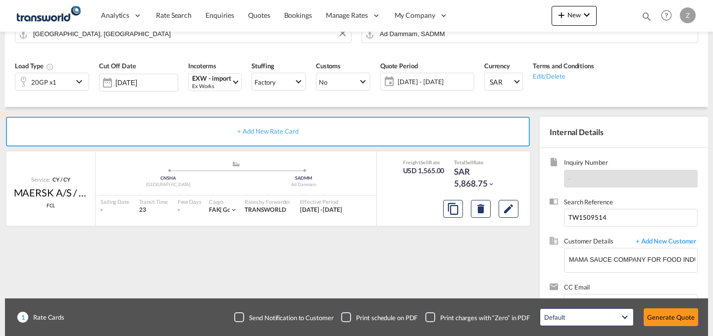
click at [368, 183] on div "Quote created successfully Quote ID : TDM000002379 Note: Email not sent to cust…" at bounding box center [357, 176] width 60 height 33
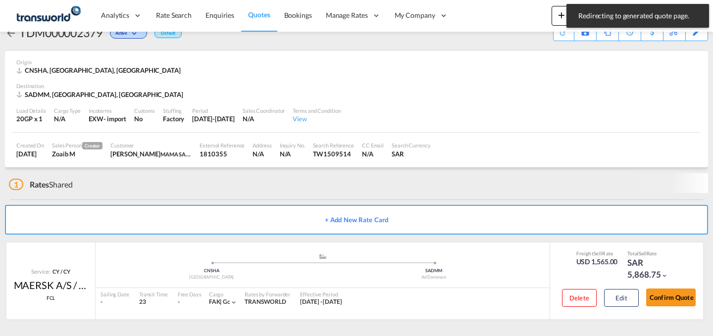
scroll to position [19, 0]
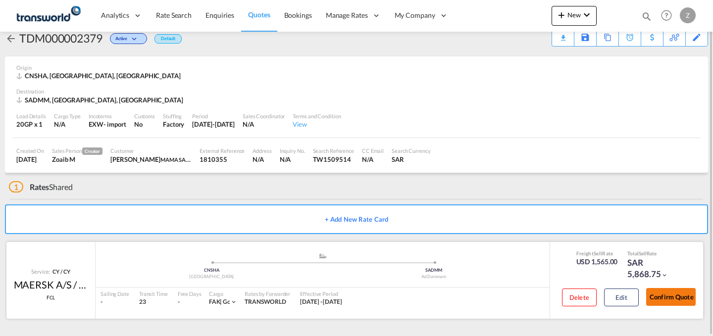
click at [681, 299] on button "Confirm Quote" at bounding box center [672, 297] width 50 height 18
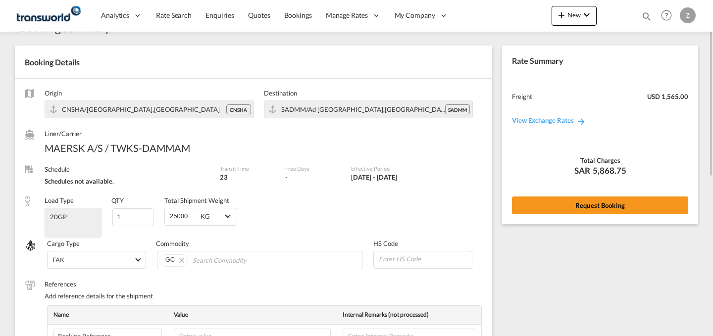
scroll to position [21, 0]
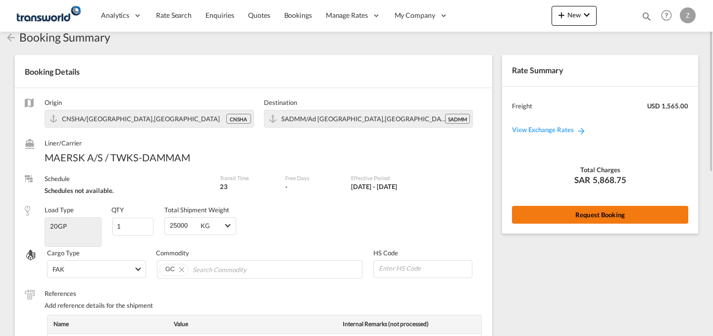
click at [557, 218] on button "Request Booking" at bounding box center [600, 215] width 176 height 18
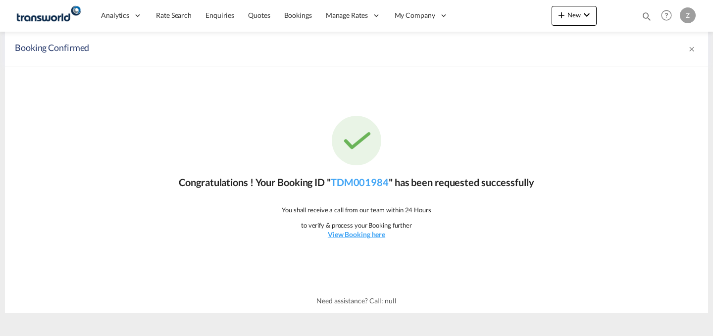
scroll to position [0, 0]
click at [370, 182] on link "TDM001984" at bounding box center [360, 182] width 58 height 12
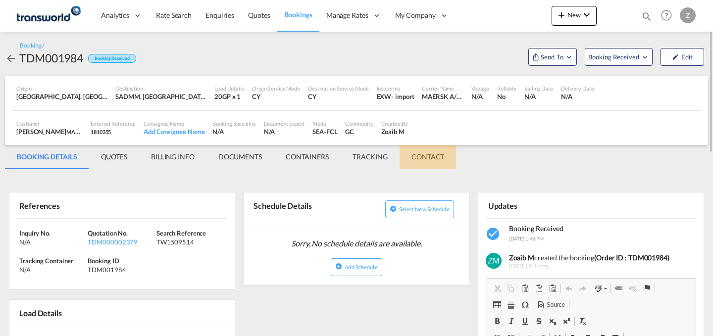
click at [427, 164] on md-tab-item "CONTACT" at bounding box center [428, 157] width 56 height 24
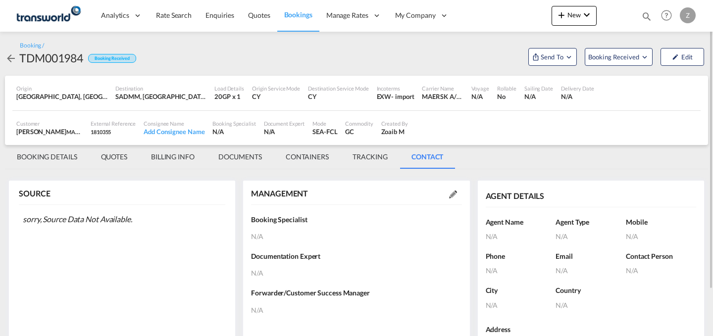
click at [454, 192] on md-icon at bounding box center [453, 195] width 8 height 8
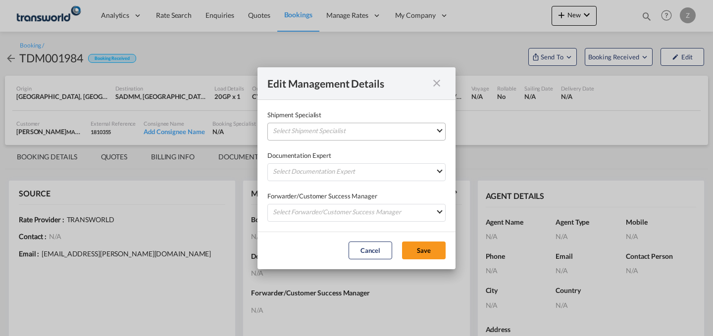
click at [387, 129] on md-select "Select Shipment Specialist [PERSON_NAME] W [PERSON_NAME][EMAIL_ADDRESS][PERSON_…" at bounding box center [357, 132] width 178 height 18
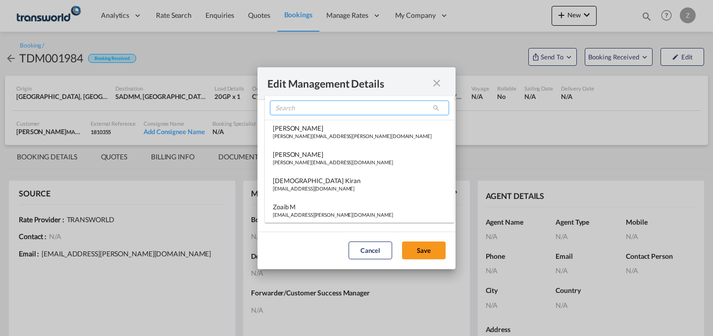
click at [341, 106] on input "search" at bounding box center [359, 108] width 179 height 15
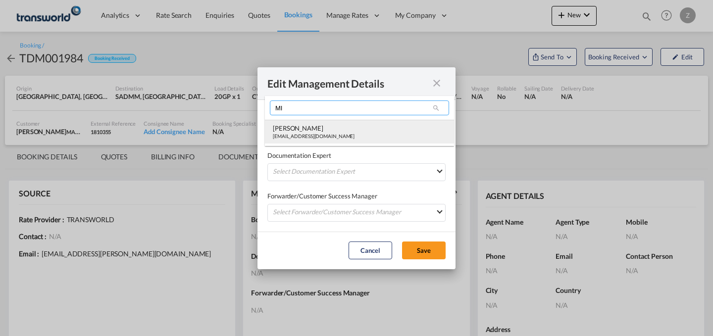
type input "MI"
click at [315, 122] on md-option "[PERSON_NAME] [PERSON_NAME][EMAIL_ADDRESS][DOMAIN_NAME]" at bounding box center [359, 132] width 189 height 24
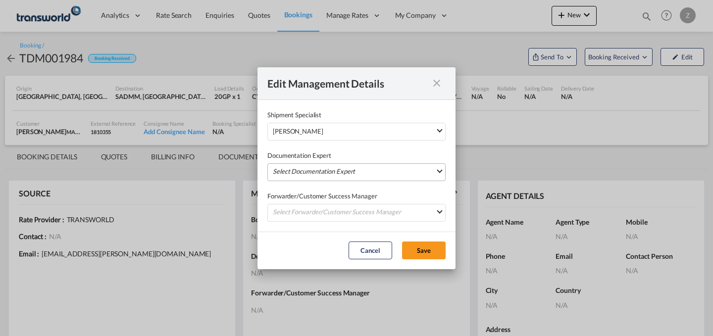
click at [306, 170] on md-select "Select Documentation Expert [PERSON_NAME] W [PERSON_NAME][EMAIL_ADDRESS][PERSON…" at bounding box center [357, 173] width 178 height 18
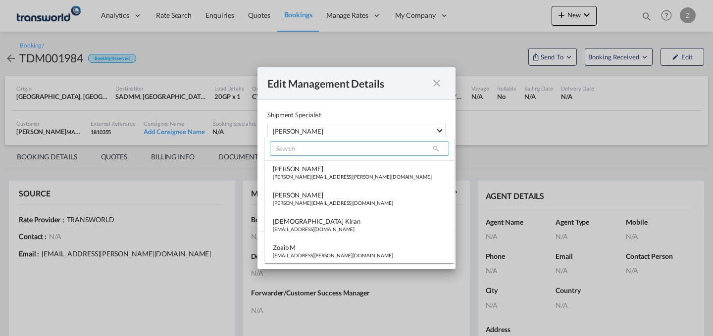
click at [317, 148] on input "search" at bounding box center [359, 148] width 179 height 15
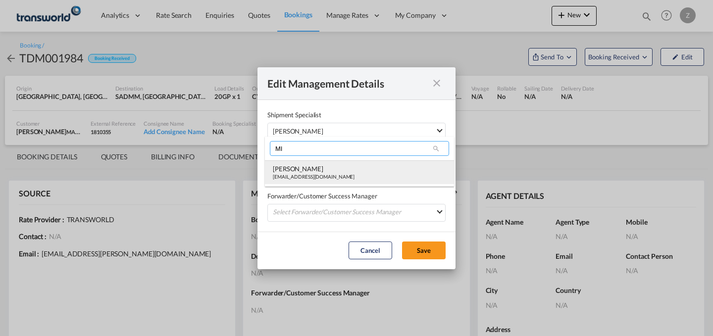
type input "MI"
click at [297, 170] on div "[PERSON_NAME]" at bounding box center [314, 168] width 82 height 9
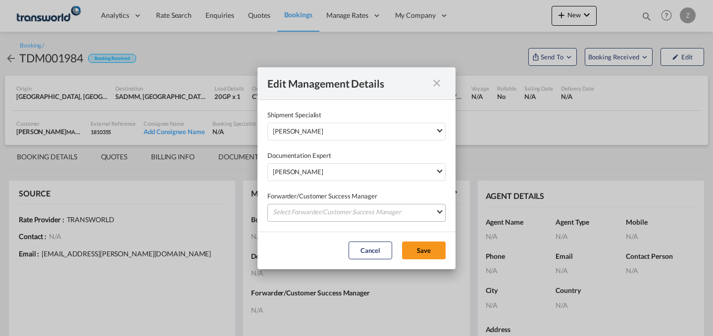
click at [297, 214] on md-select "Select Forwarder/Customer Success Manager [PERSON_NAME] [PERSON_NAME][EMAIL_ADD…" at bounding box center [357, 213] width 178 height 18
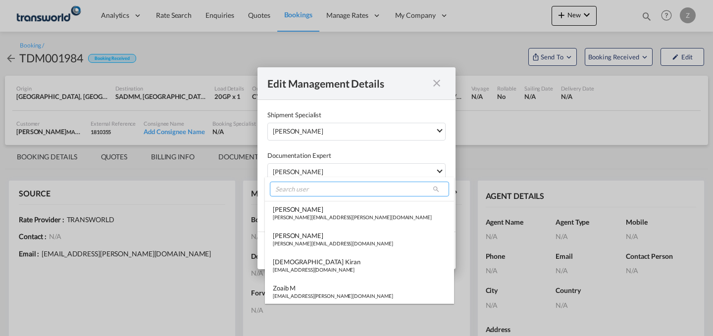
click at [311, 187] on input "search" at bounding box center [359, 189] width 179 height 15
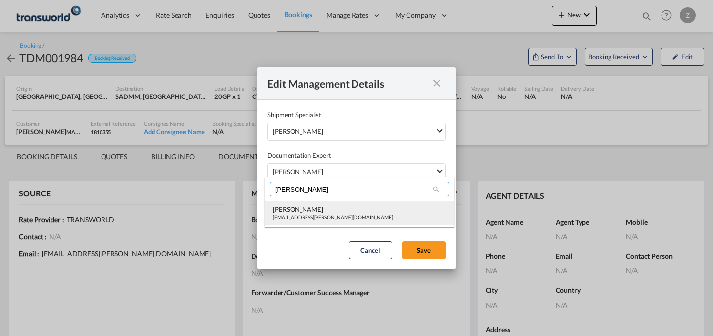
type input "[PERSON_NAME]"
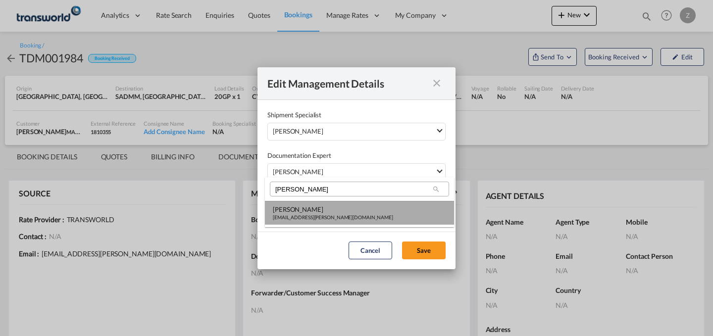
click at [315, 211] on div "[PERSON_NAME]" at bounding box center [333, 209] width 120 height 9
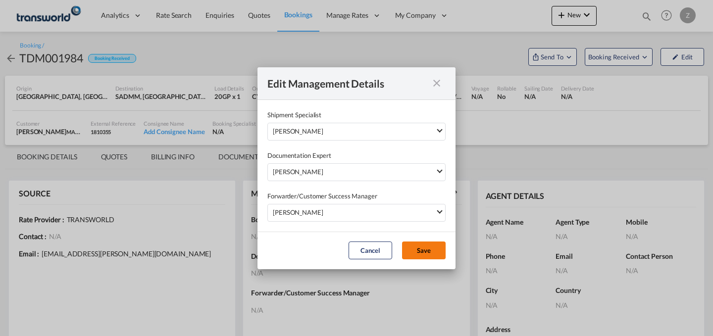
click at [414, 251] on button "Save" at bounding box center [424, 251] width 44 height 18
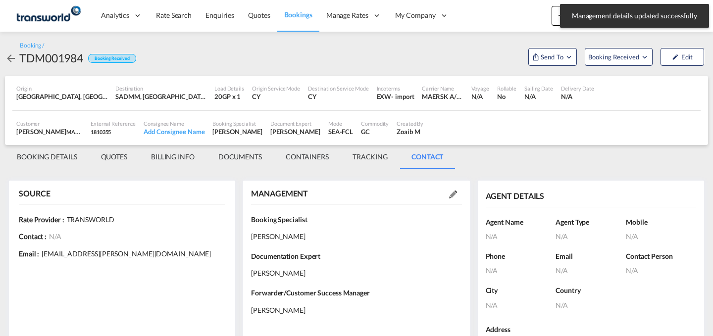
click at [48, 155] on md-tab-item "BOOKING DETAILS" at bounding box center [47, 157] width 84 height 24
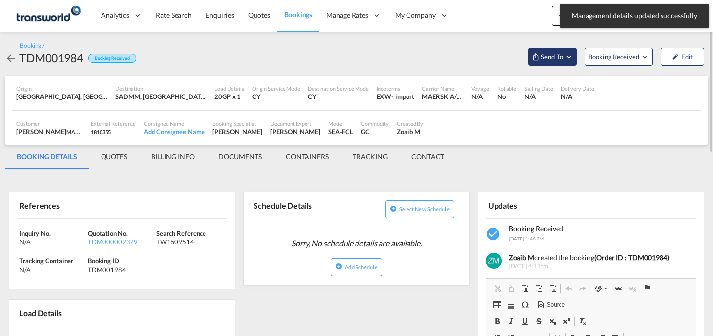
click at [550, 49] on button "Send To" at bounding box center [553, 57] width 49 height 18
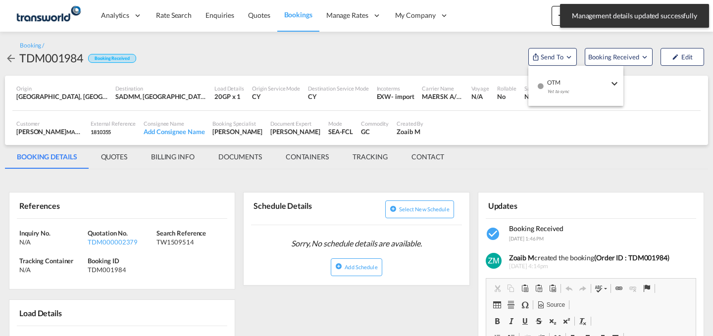
click at [553, 70] on md-menu-item "OTM Yet to sync Send Shipment" at bounding box center [576, 86] width 95 height 32
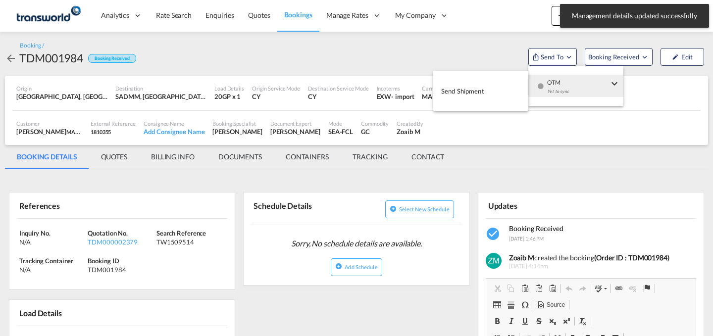
click at [506, 84] on button "Send Shipment" at bounding box center [481, 91] width 95 height 22
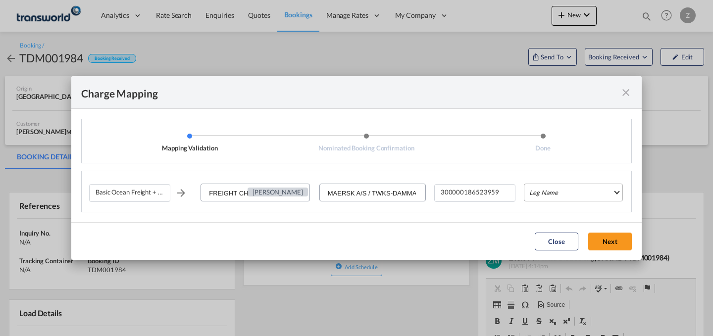
click at [559, 195] on md-select "Leg Name HANDLING ORIGIN VESSEL HANDLING DESTINATION OTHERS TL PICK UP CUSTOMS …" at bounding box center [573, 193] width 99 height 18
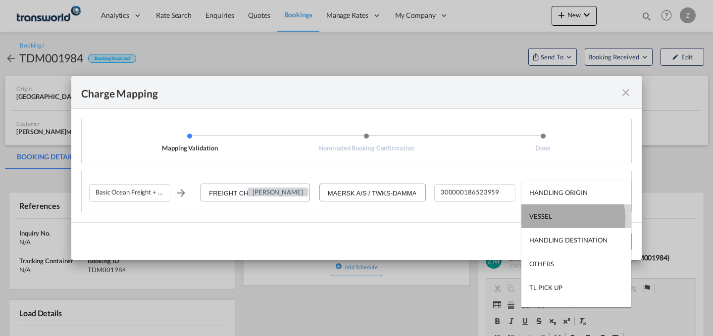
click at [557, 218] on md-option "VESSEL" at bounding box center [577, 217] width 110 height 24
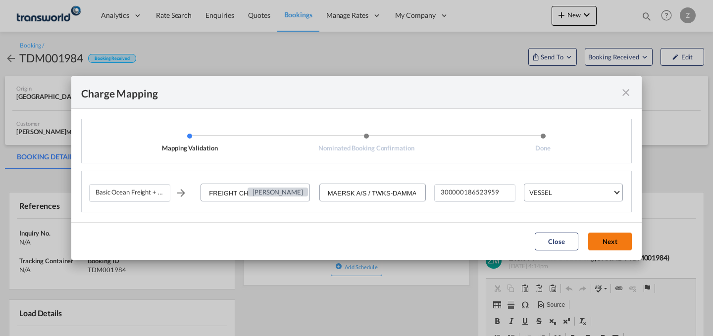
click at [604, 242] on button "Next" at bounding box center [611, 242] width 44 height 18
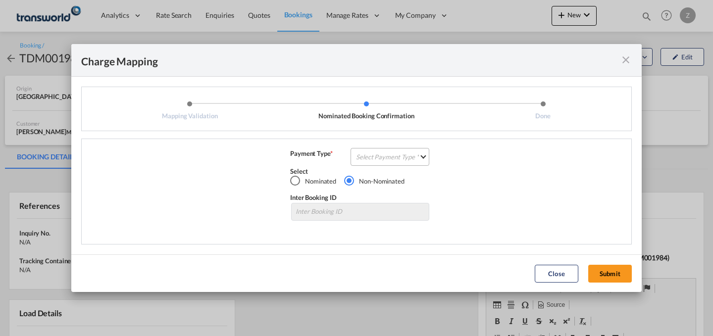
click at [406, 157] on md-select "Select Payment Type COLLECT PREPAID" at bounding box center [390, 157] width 79 height 18
click at [400, 159] on md-option "COLLECT" at bounding box center [393, 157] width 88 height 24
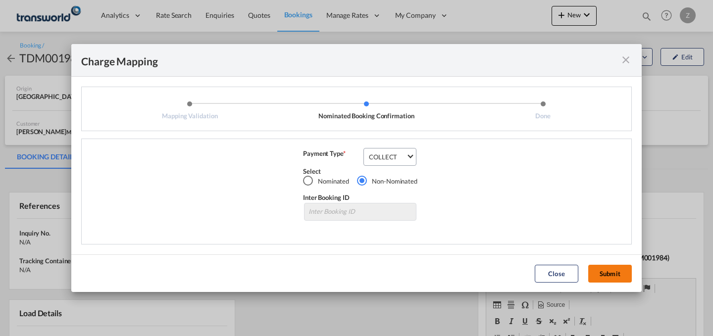
click at [603, 277] on button "Submit" at bounding box center [611, 274] width 44 height 18
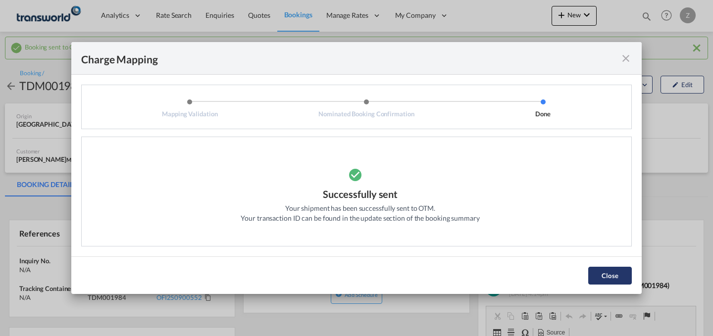
click at [599, 272] on button "Close" at bounding box center [611, 276] width 44 height 18
